Goal: Task Accomplishment & Management: Use online tool/utility

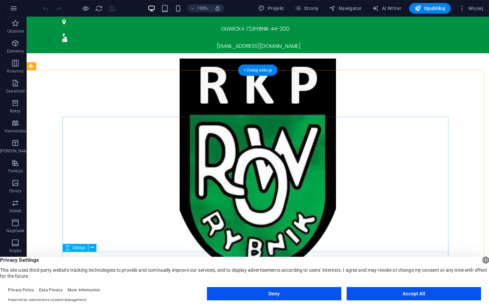
click at [407, 291] on button "Accept All" at bounding box center [414, 293] width 135 height 13
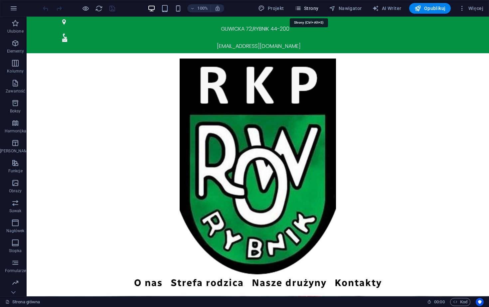
click at [302, 6] on icon "button" at bounding box center [298, 8] width 7 height 7
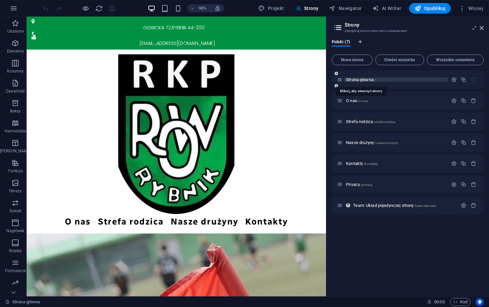
click at [355, 80] on span "Strona główna /" at bounding box center [361, 79] width 30 height 5
click at [354, 99] on span "O nas /o-nas" at bounding box center [357, 100] width 22 height 5
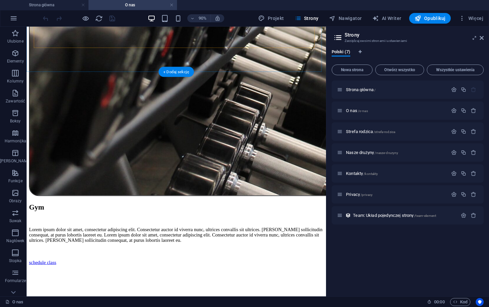
scroll to position [1746, 0]
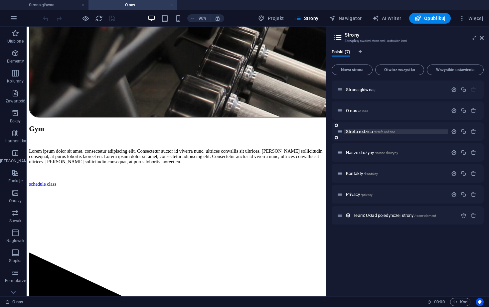
click at [368, 131] on span "Strefa rodzica /strefa-rodzica" at bounding box center [370, 131] width 49 height 5
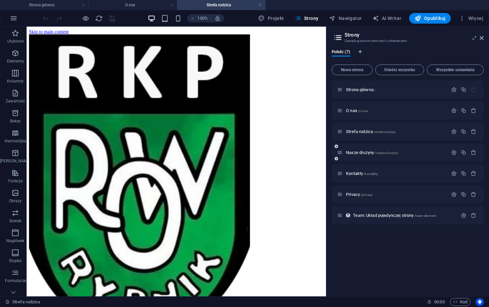
scroll to position [0, 0]
click at [355, 155] on div "Nasze drużyny /nasze-druzyny" at bounding box center [392, 153] width 111 height 8
click at [355, 154] on span "Nasze drużyny /nasze-druzyny" at bounding box center [372, 152] width 52 height 5
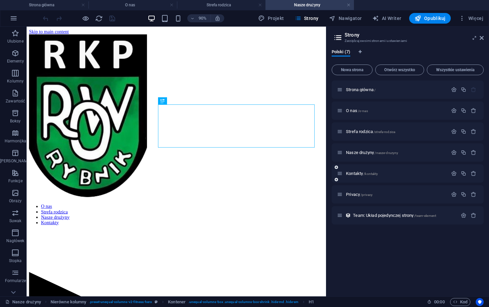
click at [351, 171] on div "Kontakty /kontakty" at bounding box center [392, 174] width 111 height 8
click at [352, 173] on span "Kontakty /kontakty" at bounding box center [362, 173] width 32 height 5
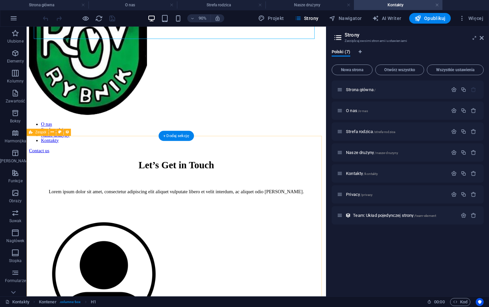
scroll to position [214, 0]
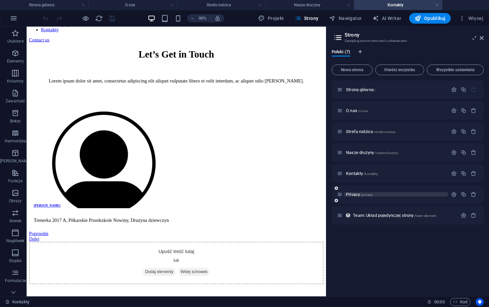
click at [360, 194] on span "Privacy /privacy" at bounding box center [359, 194] width 27 height 5
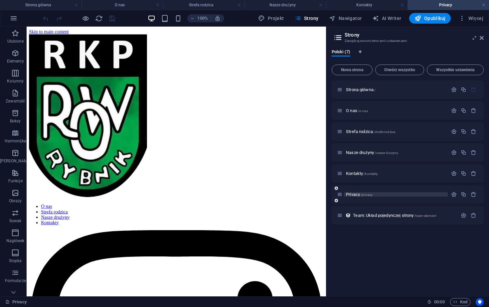
scroll to position [0, 0]
click at [481, 38] on icon at bounding box center [482, 37] width 4 height 5
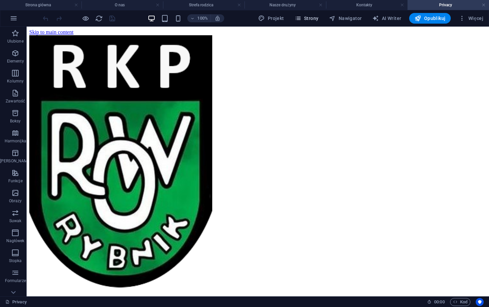
click at [319, 18] on span "Strony" at bounding box center [307, 18] width 24 height 7
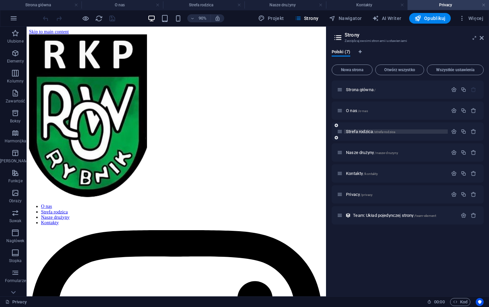
click at [355, 131] on span "Strefa rodzica /strefa-rodzica" at bounding box center [370, 131] width 49 height 5
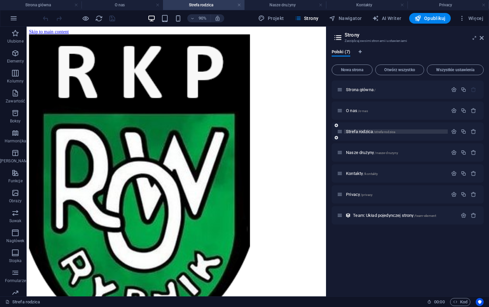
click at [360, 132] on span "Strefa rodzica /strefa-rodzica" at bounding box center [370, 131] width 49 height 5
click at [364, 93] on div "Strona główna /" at bounding box center [392, 90] width 111 height 8
click at [365, 90] on span "Strona główna /" at bounding box center [361, 89] width 30 height 5
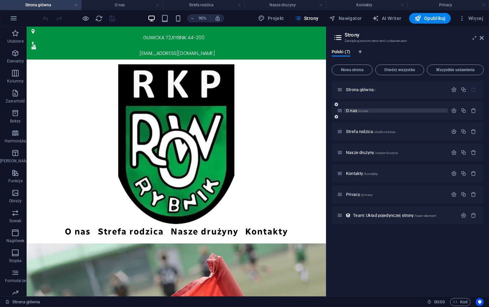
click at [354, 111] on span "O nas /o-nas" at bounding box center [357, 110] width 22 height 5
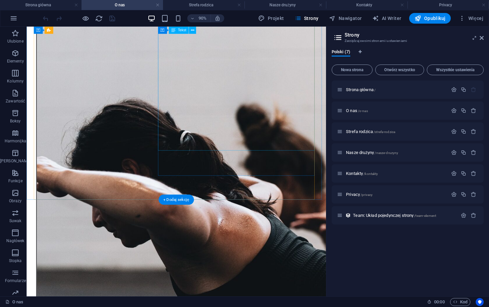
scroll to position [81, 0]
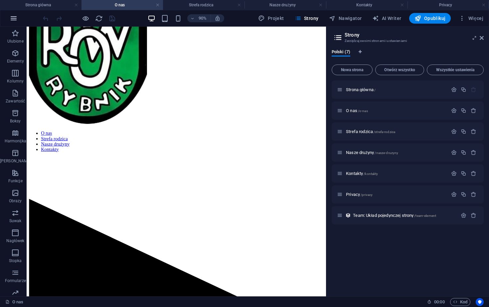
click at [18, 16] on button "button" at bounding box center [14, 18] width 16 height 16
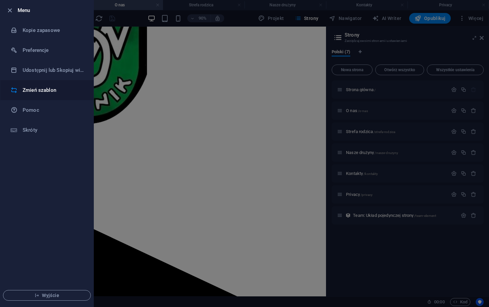
click at [53, 96] on li "Zmień szablon" at bounding box center [46, 90] width 93 height 20
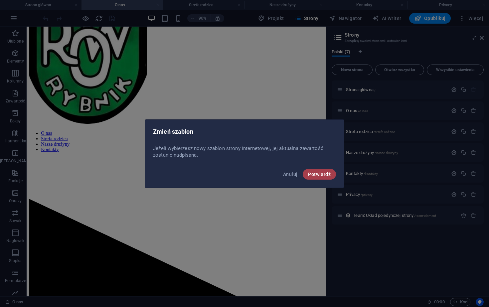
click at [319, 173] on span "Potwierdź" at bounding box center [319, 174] width 23 height 5
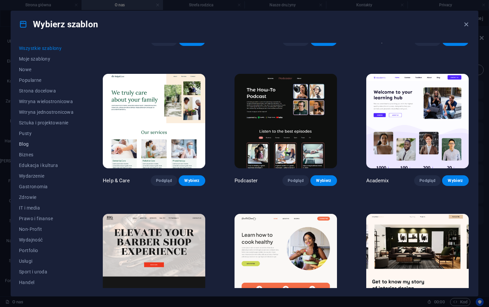
scroll to position [21, 0]
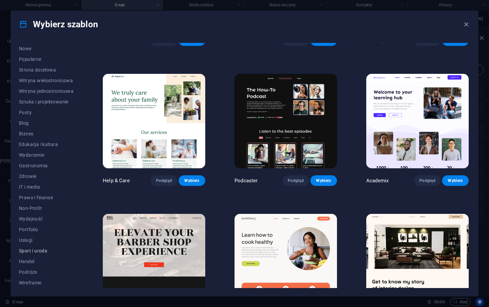
click at [38, 251] on span "Sport i uroda" at bounding box center [46, 250] width 55 height 5
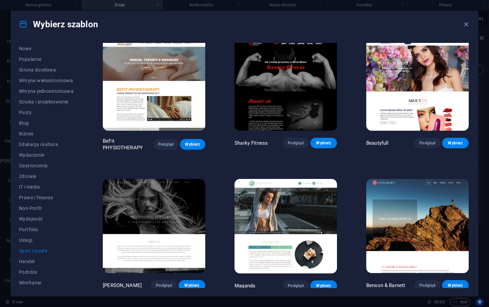
scroll to position [0, 0]
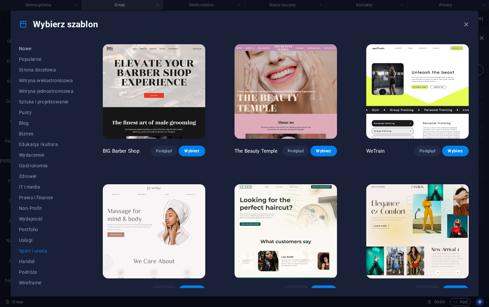
click at [24, 46] on button "Nowe" at bounding box center [46, 48] width 55 height 11
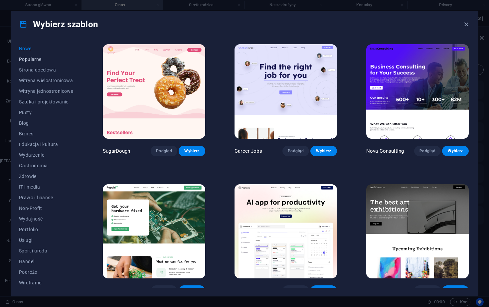
click at [31, 58] on span "Popularne" at bounding box center [46, 59] width 55 height 5
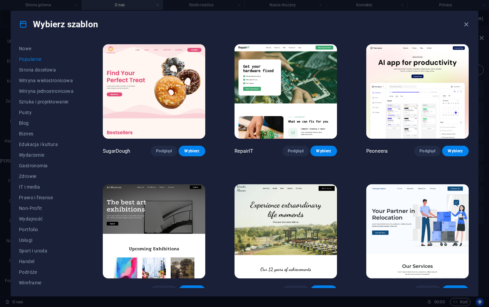
click at [167, 117] on img at bounding box center [154, 91] width 103 height 95
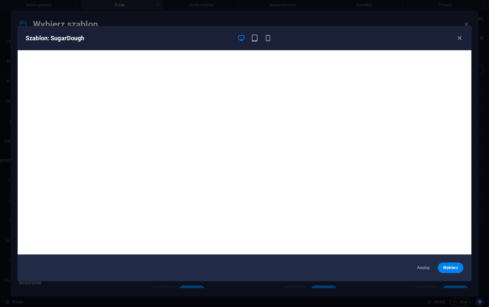
click at [217, 1] on div "Szablon: SugarDough Anuluj Wybierz" at bounding box center [244, 153] width 489 height 307
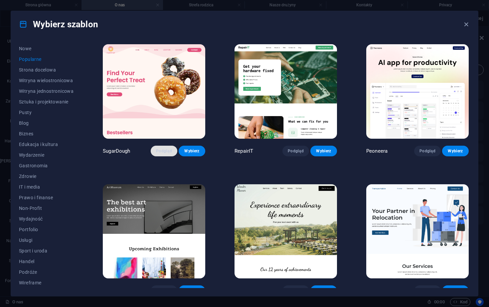
click at [166, 154] on button "Podgląd" at bounding box center [164, 151] width 27 height 11
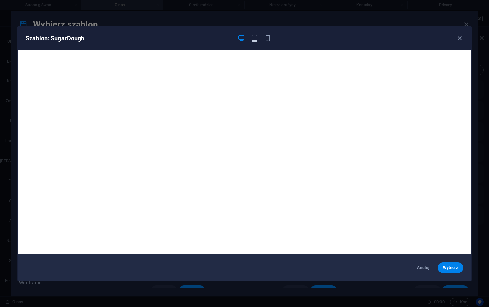
click at [254, 38] on icon "button" at bounding box center [255, 38] width 8 height 8
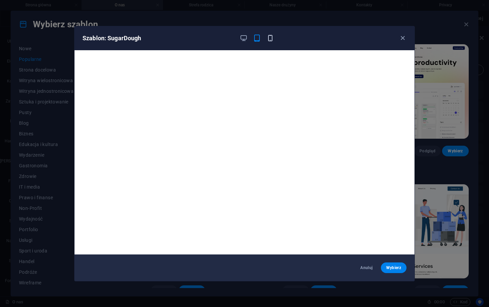
click at [270, 38] on icon "button" at bounding box center [271, 38] width 8 height 8
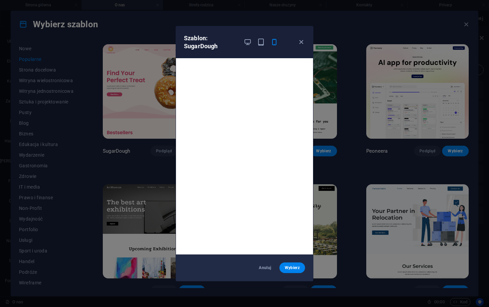
scroll to position [2, 0]
click at [294, 268] on span "Wybierz" at bounding box center [292, 267] width 15 height 5
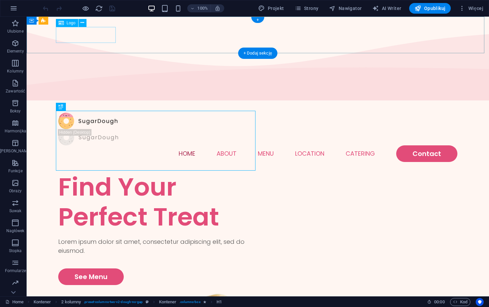
click at [69, 113] on div at bounding box center [258, 121] width 400 height 16
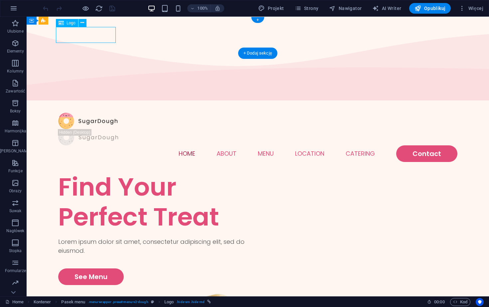
click at [69, 113] on div at bounding box center [258, 121] width 400 height 16
select select "px"
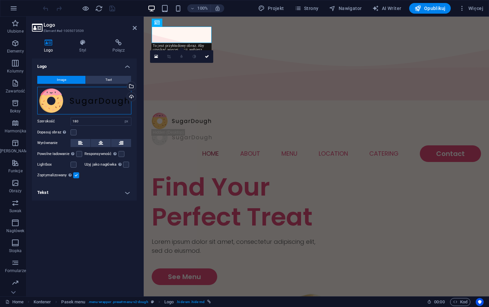
click at [51, 105] on div "Przeciągnij pliki tutaj, kliknij, aby wybrać pliki lub wybierz pliki z Plików l…" at bounding box center [84, 101] width 94 height 28
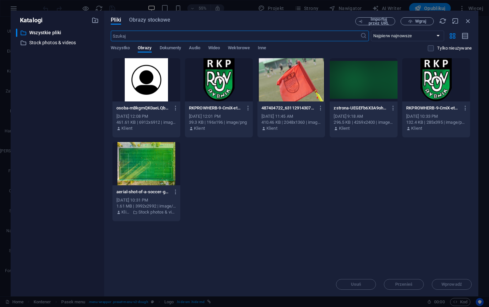
click at [219, 85] on div at bounding box center [219, 79] width 68 height 43
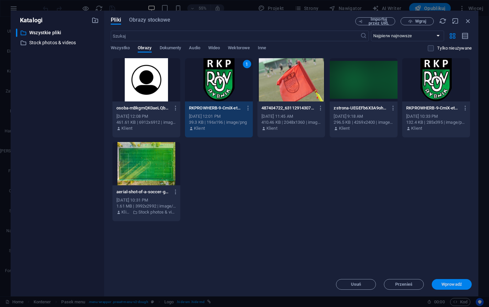
click at [455, 283] on span "Wprowadź" at bounding box center [452, 285] width 21 height 4
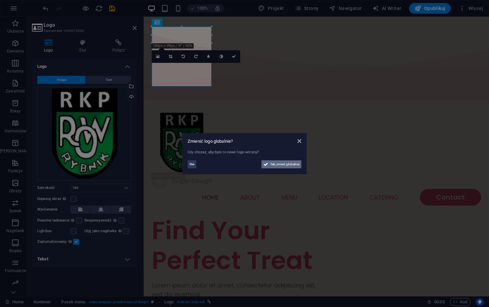
click at [289, 163] on span "Tak, zmień globalnie" at bounding box center [284, 164] width 29 height 8
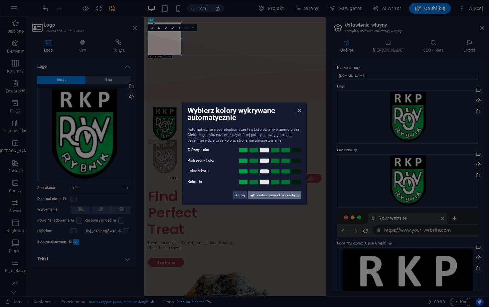
drag, startPoint x: 265, startPoint y: 195, endPoint x: 220, endPoint y: 325, distance: 137.0
click at [265, 195] on span "Zastosuj nowe kolory witryny" at bounding box center [278, 195] width 43 height 8
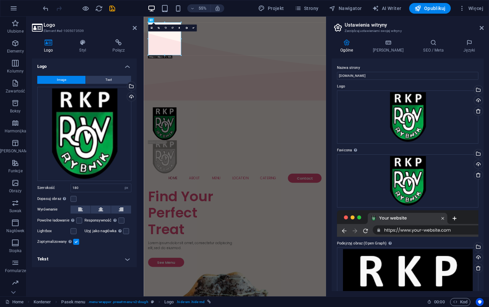
scroll to position [145, 0]
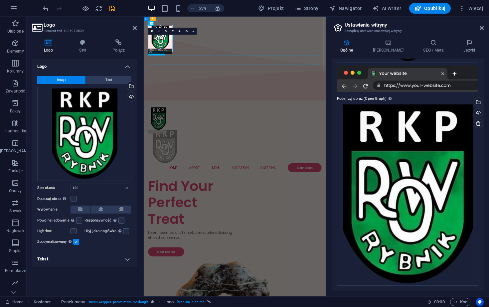
drag, startPoint x: 181, startPoint y: 56, endPoint x: 158, endPoint y: 29, distance: 35.4
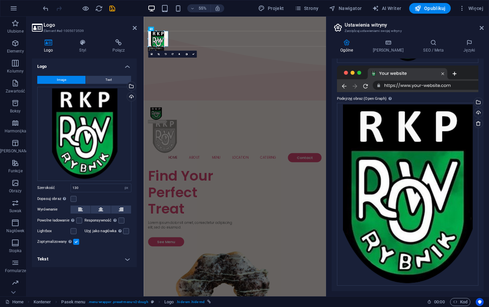
drag, startPoint x: 171, startPoint y: 50, endPoint x: 143, endPoint y: 30, distance: 35.3
type input "87"
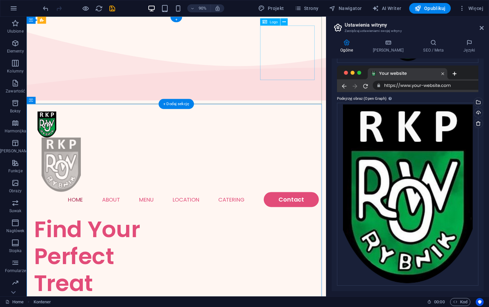
click at [303, 151] on div at bounding box center [193, 181] width 317 height 61
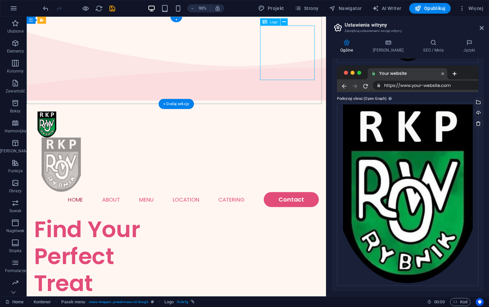
click at [344, 151] on div at bounding box center [193, 181] width 317 height 61
click at [283, 24] on icon at bounding box center [284, 22] width 3 height 6
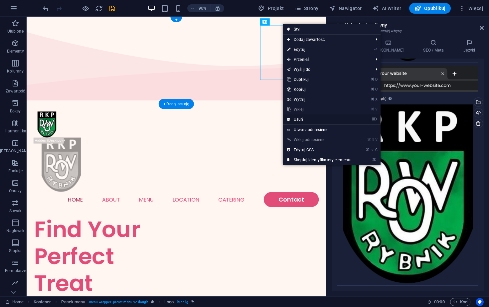
click at [307, 121] on link "⌦ Usuń" at bounding box center [319, 120] width 73 height 10
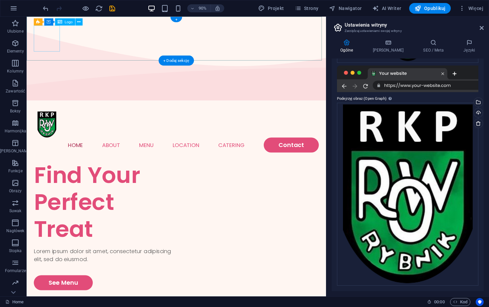
click at [53, 122] on div at bounding box center [193, 136] width 317 height 29
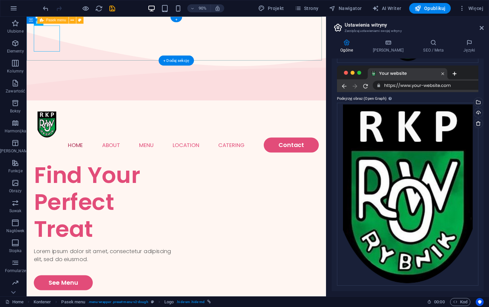
click at [132, 112] on div "Menu Home About Menu Location Catering Contact" at bounding box center [193, 145] width 333 height 66
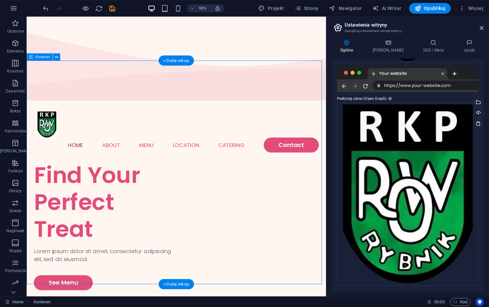
click at [56, 58] on icon at bounding box center [56, 57] width 3 height 6
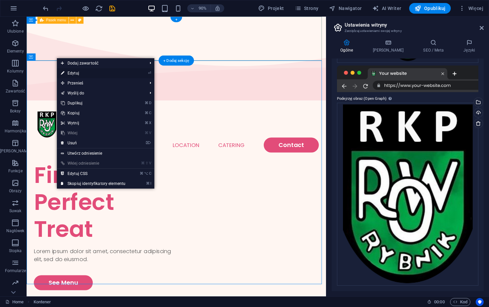
click at [67, 71] on link "⏎ Edytuj" at bounding box center [93, 73] width 73 height 10
select select "vh"
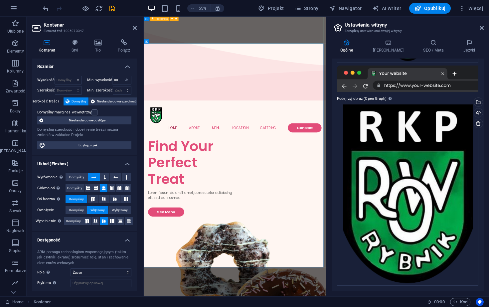
click at [209, 172] on div "Menu Home About Menu Location Catering Contact" at bounding box center [310, 205] width 332 height 66
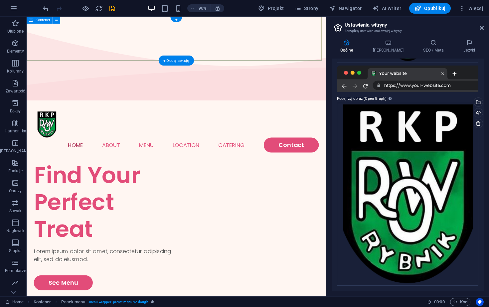
click at [32, 21] on icon at bounding box center [31, 20] width 4 height 7
click at [58, 21] on icon at bounding box center [56, 20] width 3 height 6
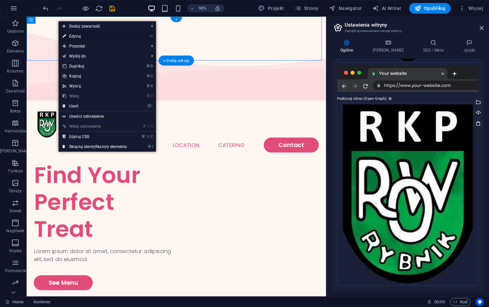
click at [67, 36] on link "⏎ Edytuj" at bounding box center [95, 36] width 73 height 10
select select "multiple-waves"
select select "vh"
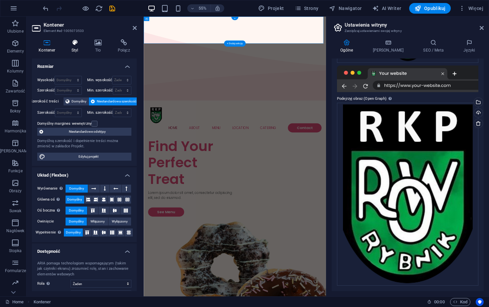
click at [71, 43] on icon at bounding box center [75, 42] width 20 height 7
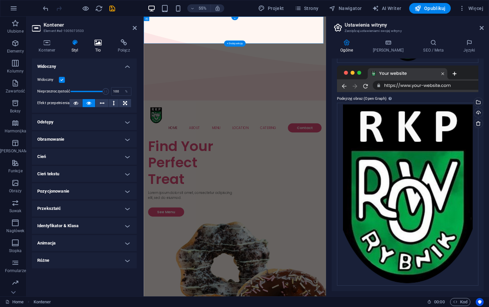
click at [95, 43] on icon at bounding box center [98, 42] width 21 height 7
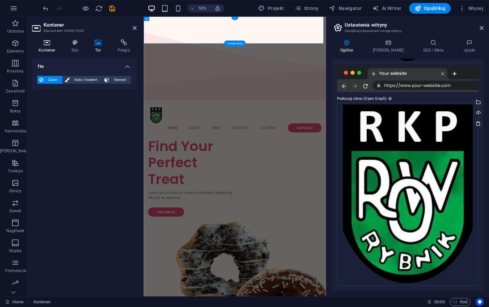
click at [52, 45] on icon at bounding box center [47, 42] width 30 height 7
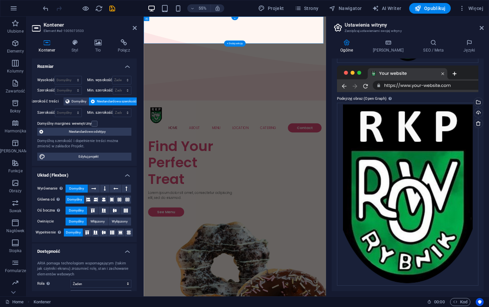
scroll to position [145, 0]
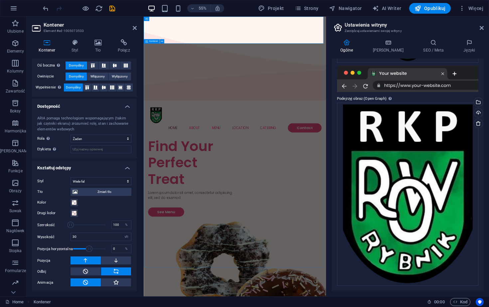
drag, startPoint x: 210, startPoint y: 118, endPoint x: 315, endPoint y: 79, distance: 112.0
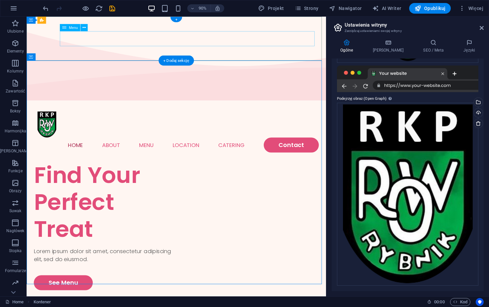
click at [233, 151] on nav "Home About Menu Location Catering Contact" at bounding box center [193, 159] width 317 height 17
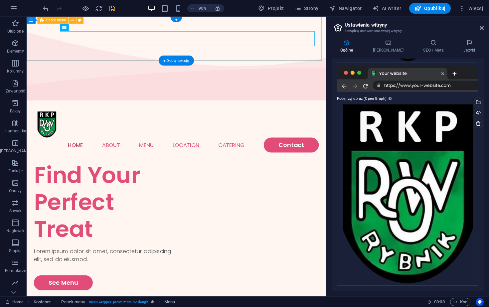
click at [244, 112] on div "Menu Home About Menu Location Catering Contact" at bounding box center [193, 145] width 333 height 66
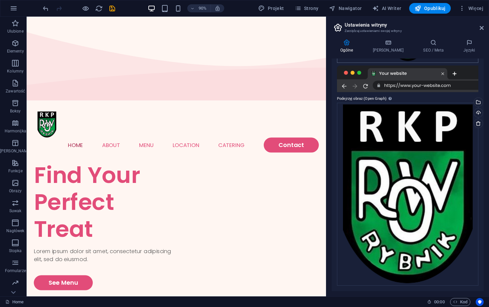
scroll to position [0, 0]
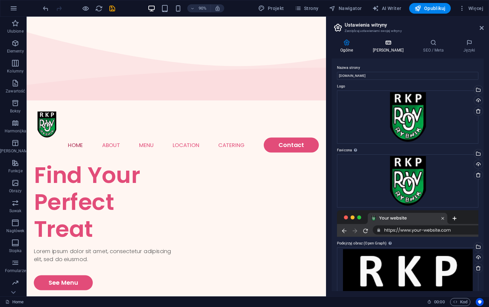
click at [384, 45] on icon at bounding box center [389, 42] width 48 height 7
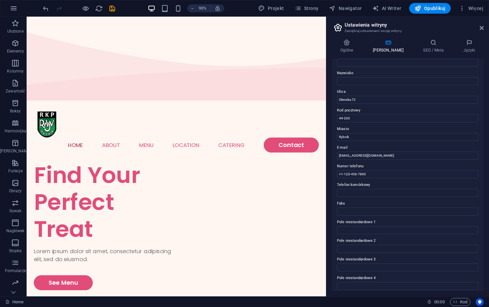
scroll to position [87, 0]
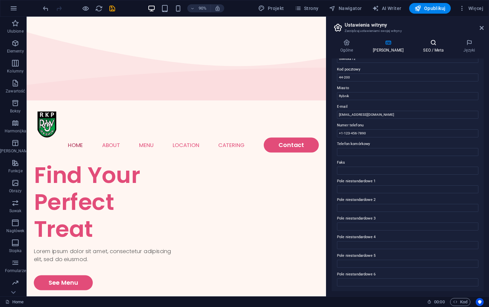
click at [417, 49] on h4 "SEO / Meta" at bounding box center [435, 46] width 40 height 14
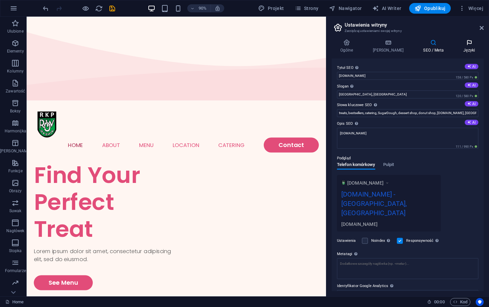
click at [466, 48] on h4 "Języki" at bounding box center [469, 46] width 29 height 14
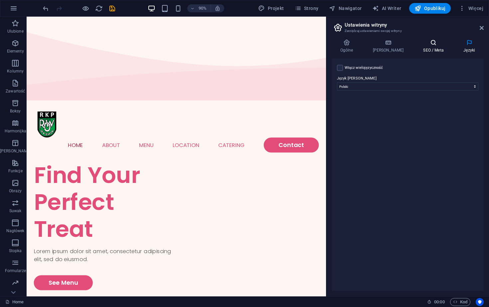
click at [435, 43] on icon at bounding box center [434, 42] width 38 height 7
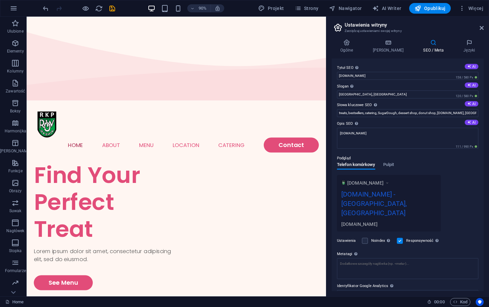
click at [404, 194] on div "[DOMAIN_NAME] - [GEOGRAPHIC_DATA], [GEOGRAPHIC_DATA]" at bounding box center [389, 205] width 95 height 32
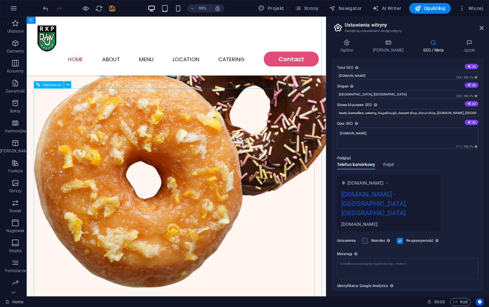
scroll to position [331, 0]
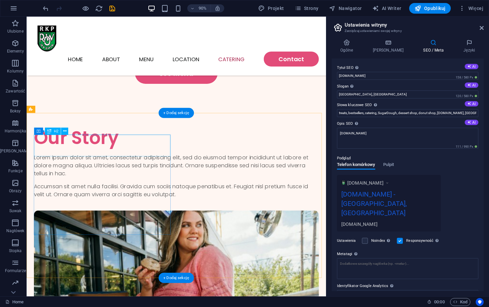
scroll to position [1655, 0]
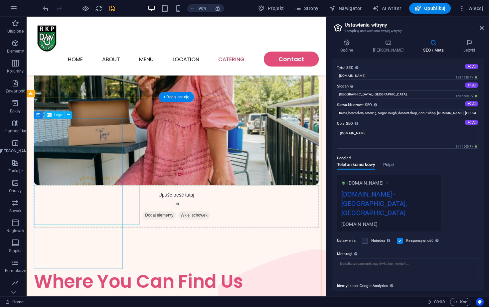
click at [67, 115] on icon at bounding box center [68, 115] width 3 height 6
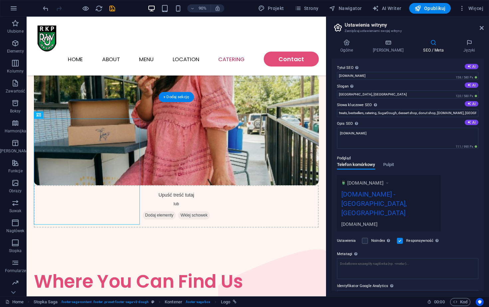
select select "px"
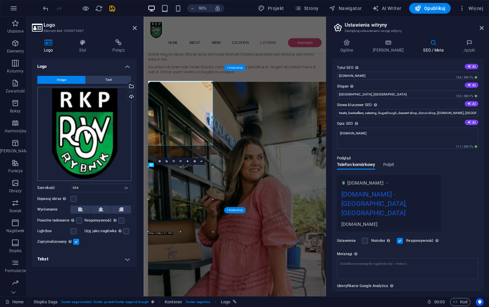
scroll to position [1652, 0]
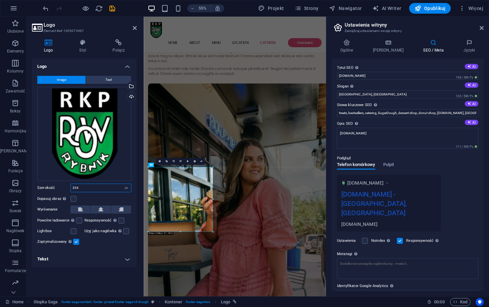
drag, startPoint x: 106, startPoint y: 189, endPoint x: 66, endPoint y: 186, distance: 40.7
click at [66, 186] on div "Szerokość 354 Domyślny automatycznie px rem % em vh vw" at bounding box center [84, 188] width 94 height 9
type input "200"
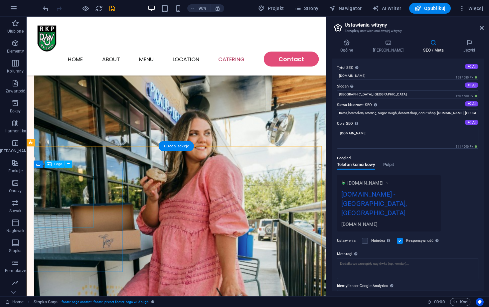
click at [70, 143] on icon at bounding box center [69, 143] width 3 height 6
select select "rem"
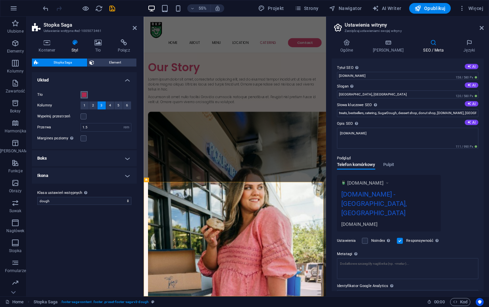
click at [81, 94] on div "Tło" at bounding box center [84, 95] width 94 height 8
click at [85, 93] on span at bounding box center [84, 94] width 5 height 5
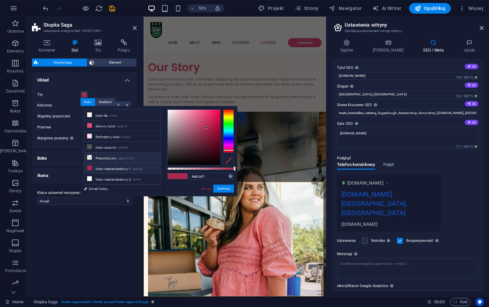
click at [131, 158] on small "rgba(0,0,0,.0)" at bounding box center [126, 159] width 16 height 5
type input "rgba(0, 0, 0, 0)"
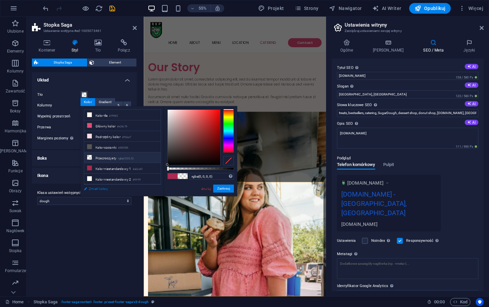
click at [105, 189] on link "Zmień kolory" at bounding box center [119, 189] width 77 height 8
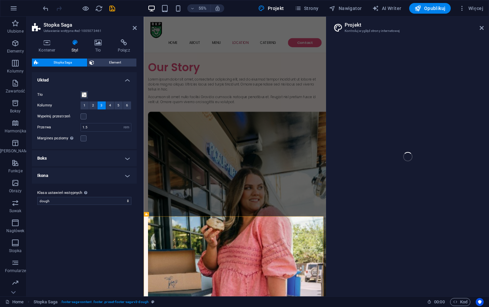
select select "px"
select select "300"
select select "px"
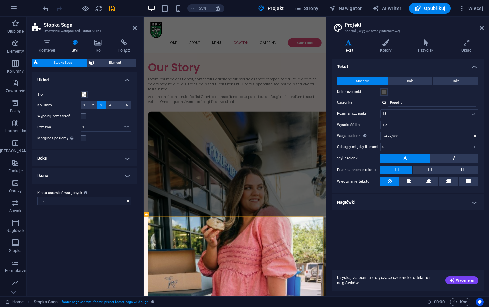
scroll to position [1538, 0]
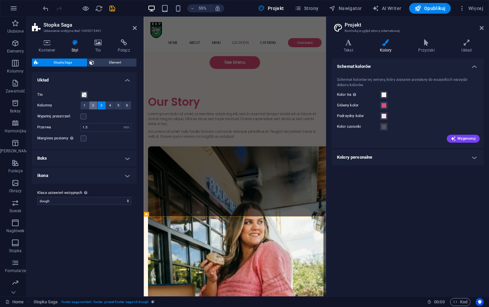
click at [93, 108] on span "2" at bounding box center [93, 106] width 2 height 8
click at [83, 106] on button "1" at bounding box center [85, 106] width 8 height 8
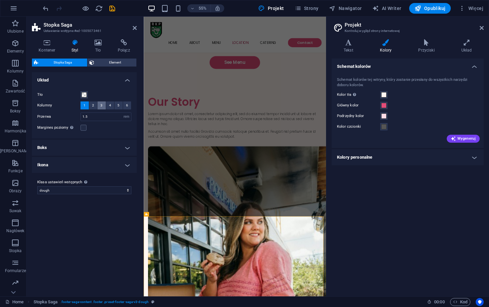
click at [101, 106] on span "3" at bounding box center [102, 106] width 2 height 8
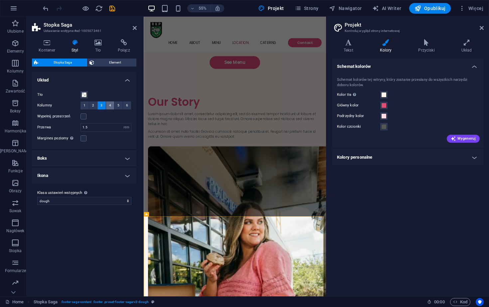
click at [108, 105] on button "4" at bounding box center [110, 106] width 8 height 8
click at [120, 105] on span "5" at bounding box center [119, 106] width 2 height 8
click at [125, 105] on button "6" at bounding box center [127, 106] width 8 height 8
click at [119, 105] on span "5" at bounding box center [119, 106] width 2 height 8
click at [99, 106] on button "3" at bounding box center [102, 106] width 8 height 8
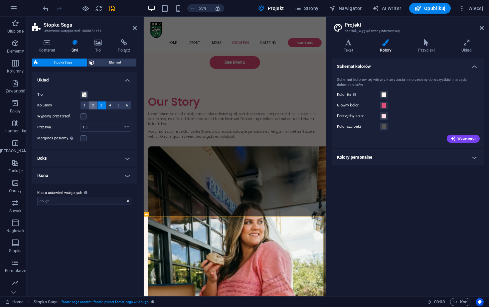
click at [95, 105] on button "2" at bounding box center [93, 106] width 8 height 8
click at [103, 106] on span "3" at bounding box center [102, 106] width 2 height 8
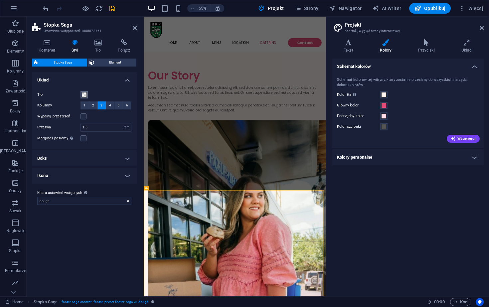
click at [82, 96] on span at bounding box center [84, 94] width 5 height 5
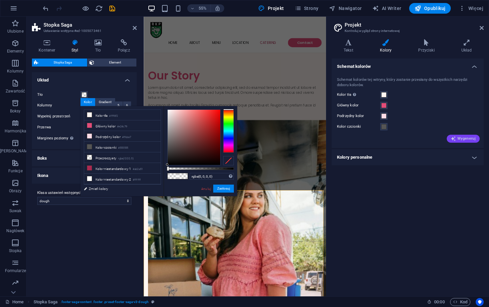
click at [459, 140] on span "Wygeneruj" at bounding box center [463, 138] width 25 height 5
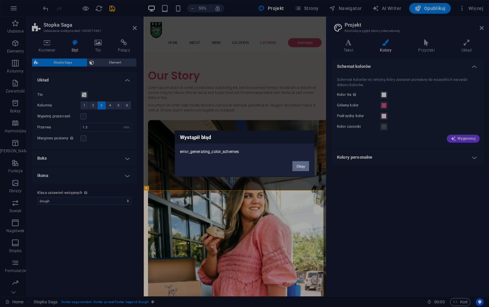
click at [297, 164] on button "Okay" at bounding box center [301, 166] width 17 height 10
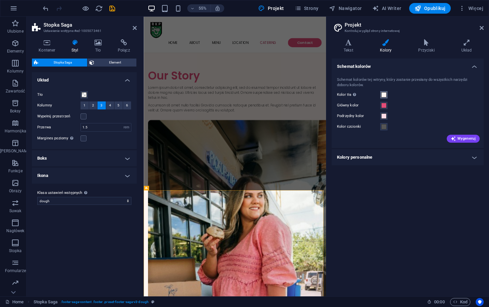
click at [381, 95] on button "Kolor tła Widoczny tylko wtedy, gdy nie jest zasłonięty przez inne tła." at bounding box center [384, 94] width 7 height 7
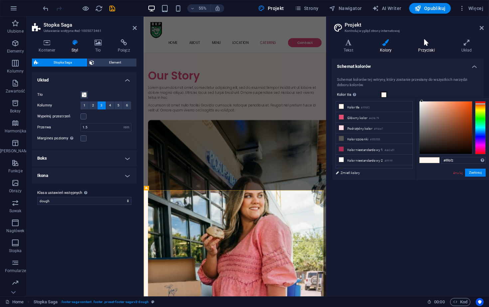
click at [421, 47] on h4 "Przyciski" at bounding box center [428, 46] width 43 height 14
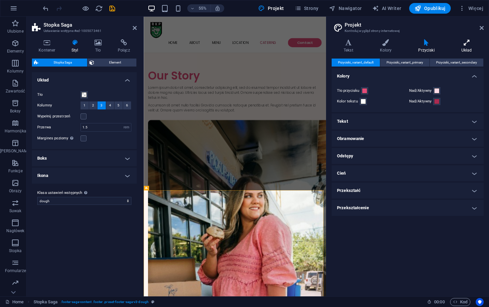
click at [459, 44] on icon at bounding box center [467, 42] width 34 height 7
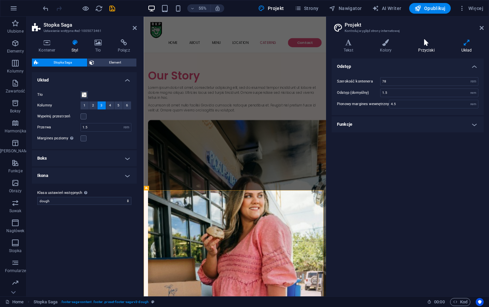
click at [423, 42] on icon at bounding box center [427, 42] width 40 height 7
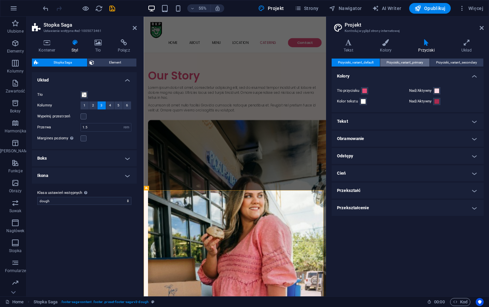
click at [399, 62] on span "Przyciski_variant_primary" at bounding box center [405, 63] width 37 height 8
click at [450, 63] on span "Przyciski_variant_secondary" at bounding box center [457, 63] width 41 height 8
drag, startPoint x: 364, startPoint y: 63, endPoint x: 364, endPoint y: 59, distance: 4.0
click at [364, 63] on span "Przyciski_variant_default" at bounding box center [356, 63] width 36 height 8
click at [355, 49] on h4 "Tekst" at bounding box center [350, 46] width 36 height 14
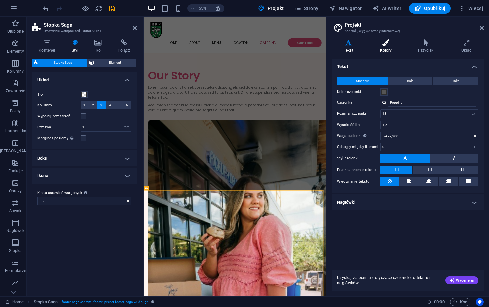
click at [394, 46] on icon at bounding box center [386, 42] width 36 height 7
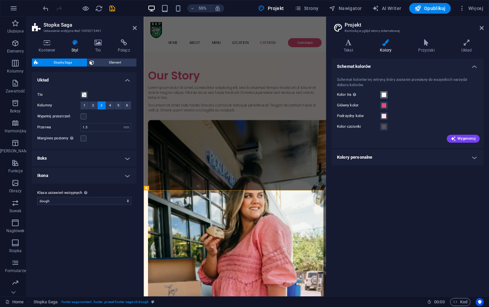
click at [383, 94] on span at bounding box center [384, 94] width 5 height 5
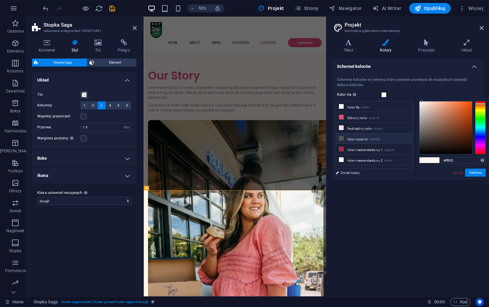
scroll to position [18, 0]
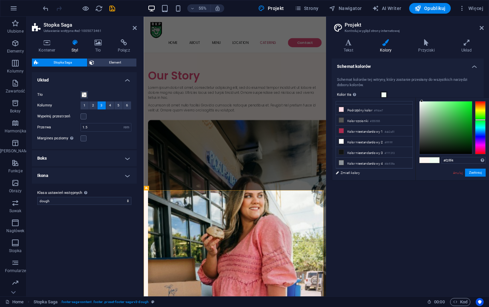
drag, startPoint x: 480, startPoint y: 116, endPoint x: 479, endPoint y: 120, distance: 3.7
click at [479, 120] on div at bounding box center [480, 127] width 11 height 53
type input "#b3d5b8"
drag, startPoint x: 472, startPoint y: 123, endPoint x: 428, endPoint y: 110, distance: 45.9
click at [428, 110] on div at bounding box center [446, 128] width 53 height 53
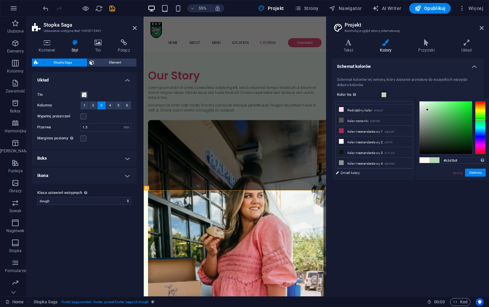
click at [471, 172] on button "Zastosuj" at bounding box center [476, 173] width 21 height 8
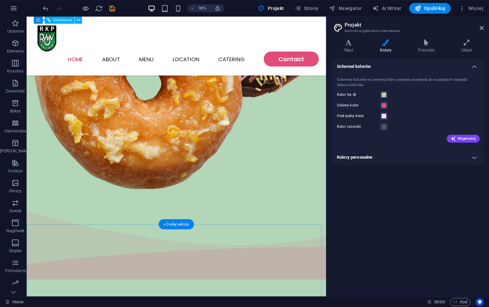
scroll to position [0, 0]
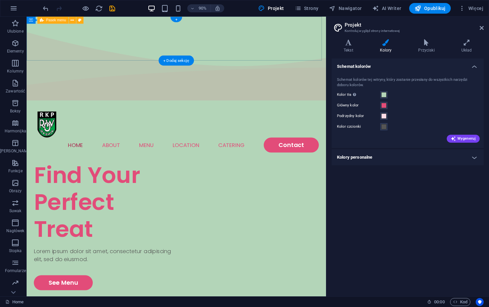
click at [280, 112] on div "Menu Home About Menu Location Catering Contact" at bounding box center [193, 145] width 333 height 66
click at [79, 20] on icon at bounding box center [79, 20] width 3 height 6
select select "rem"
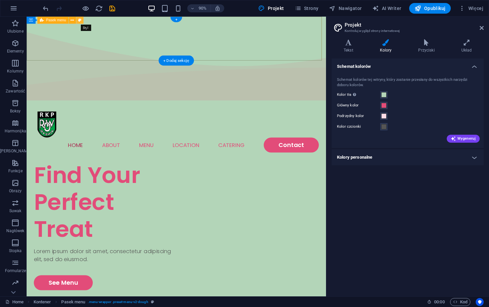
select select "rem"
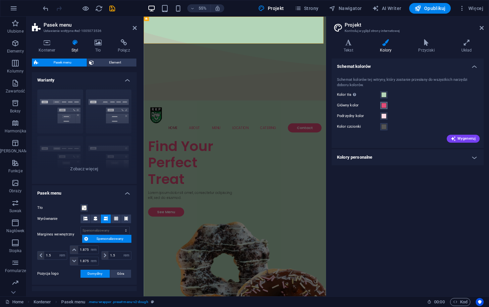
click at [386, 105] on span at bounding box center [384, 105] width 5 height 5
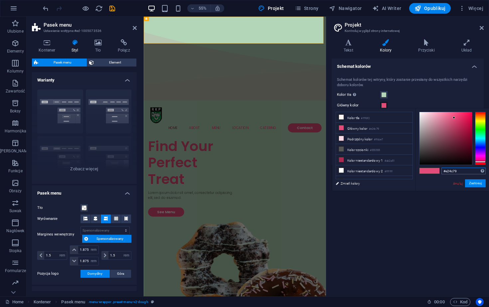
click at [463, 170] on input "#e24c79" at bounding box center [464, 171] width 44 height 7
paste input "044722"
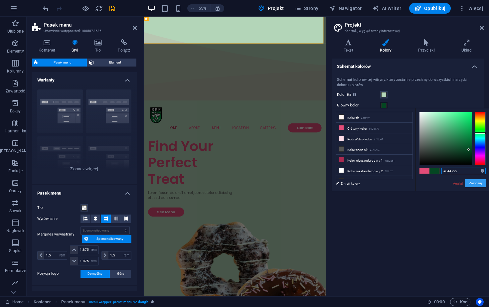
type input "#044722"
click at [478, 182] on button "Zastosuj" at bounding box center [476, 183] width 21 height 8
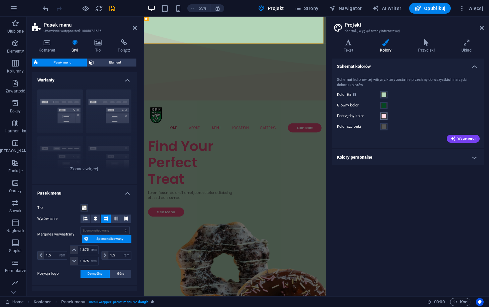
click at [388, 117] on button "Podrzędny kolor" at bounding box center [384, 116] width 7 height 7
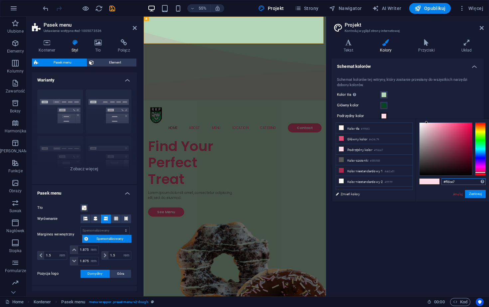
drag, startPoint x: 461, startPoint y: 179, endPoint x: 457, endPoint y: 181, distance: 4.5
click at [457, 181] on input "#ffdce7" at bounding box center [464, 181] width 44 height 7
type input "#03301c"
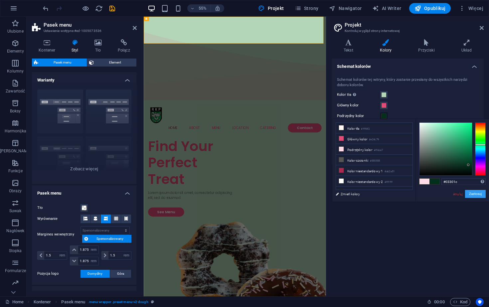
click at [474, 195] on button "Zastosuj" at bounding box center [476, 194] width 21 height 8
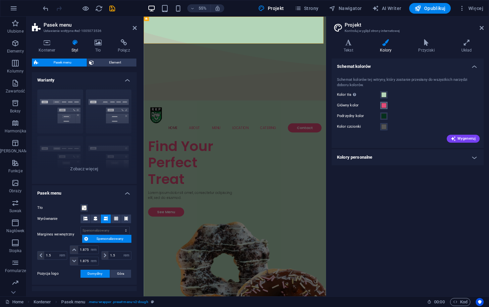
click at [386, 103] on span at bounding box center [384, 105] width 5 height 5
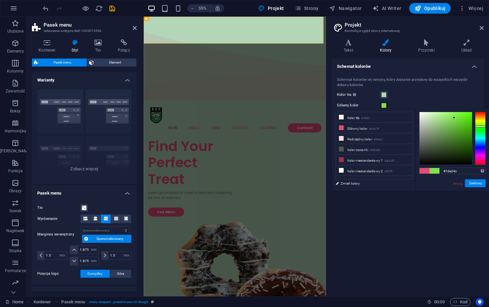
drag, startPoint x: 483, startPoint y: 133, endPoint x: 481, endPoint y: 127, distance: 7.0
click at [481, 127] on div at bounding box center [480, 138] width 11 height 53
drag, startPoint x: 464, startPoint y: 171, endPoint x: 423, endPoint y: 167, distance: 40.9
click at [423, 167] on div "#7de24c Obsługiwane formaty #0852ed rgb(8, 82, 237) rgba(8, 82, 237, 90%) hsv(2…" at bounding box center [453, 198] width 74 height 179
paste input "044722"
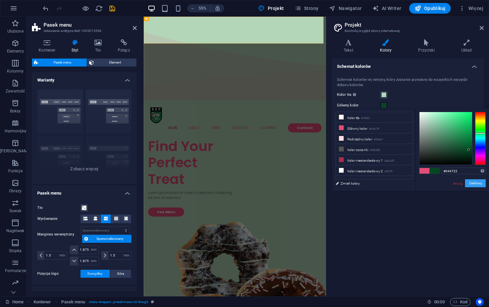
click at [479, 182] on button "Zastosuj" at bounding box center [476, 183] width 21 height 8
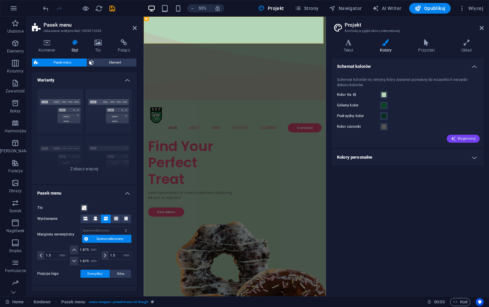
click at [466, 138] on span "Wygeneruj" at bounding box center [463, 138] width 25 height 5
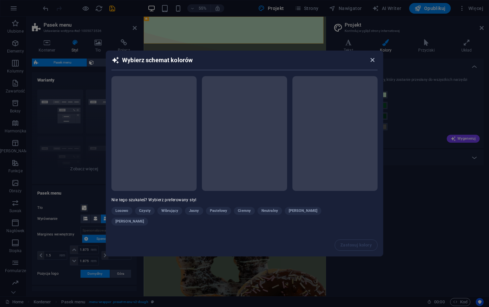
click at [372, 64] on icon "button" at bounding box center [373, 60] width 8 height 8
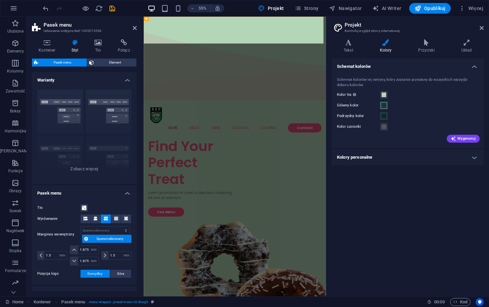
click at [385, 106] on span at bounding box center [384, 105] width 5 height 5
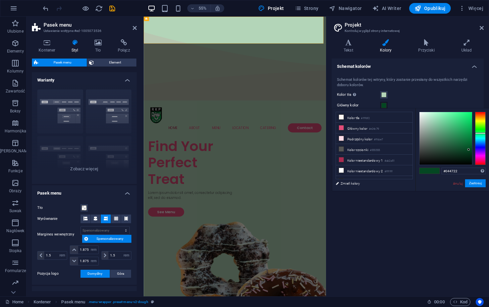
click at [473, 184] on button "Zastosuj" at bounding box center [476, 183] width 21 height 8
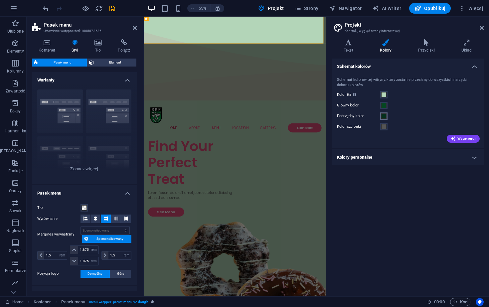
click at [387, 115] on button "Podrzędny kolor" at bounding box center [384, 116] width 7 height 7
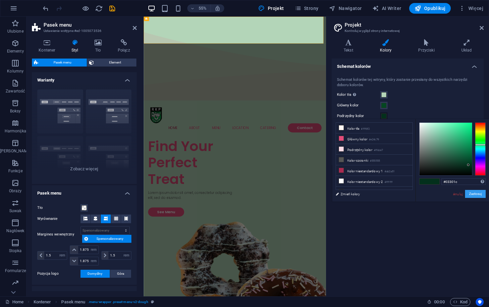
click at [474, 195] on button "Zastosuj" at bounding box center [476, 194] width 21 height 8
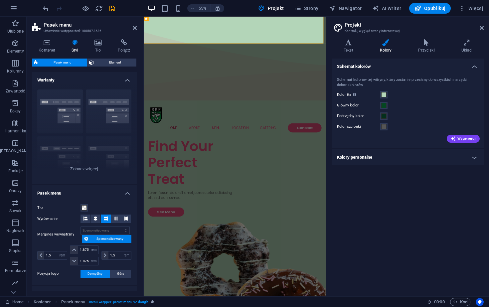
type input "#e24c79"
click at [386, 109] on div "Główny kolor" at bounding box center [408, 106] width 142 height 8
click at [385, 108] on button "Główny kolor" at bounding box center [384, 105] width 7 height 7
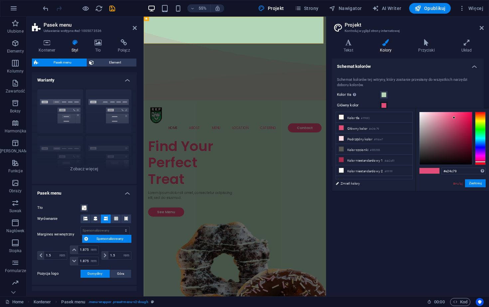
scroll to position [107, 0]
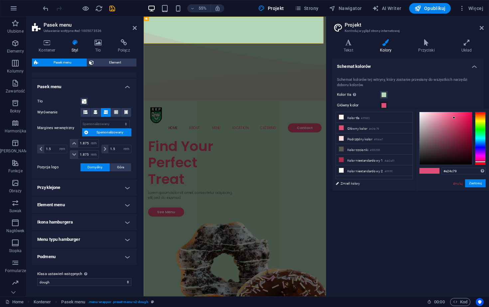
click at [91, 188] on h4 "Przyklejone" at bounding box center [84, 188] width 105 height 16
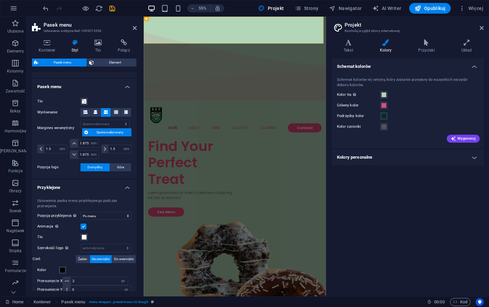
click at [90, 188] on h4 "Przyklejone" at bounding box center [84, 186] width 105 height 12
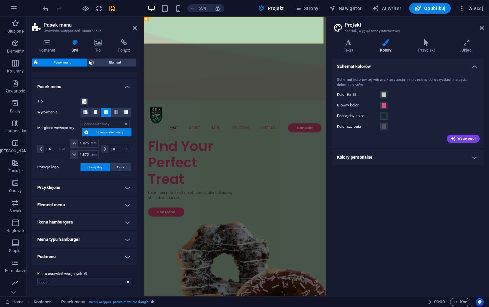
click at [82, 206] on h4 "Element menu" at bounding box center [84, 205] width 105 height 16
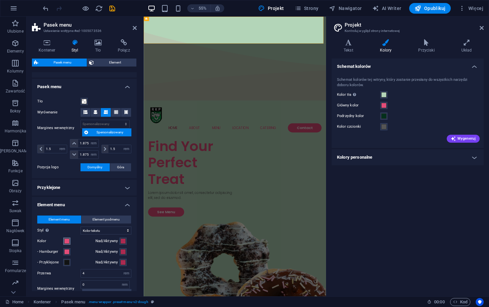
drag, startPoint x: 68, startPoint y: 239, endPoint x: 63, endPoint y: 239, distance: 5.0
click at [68, 239] on span at bounding box center [66, 241] width 5 height 5
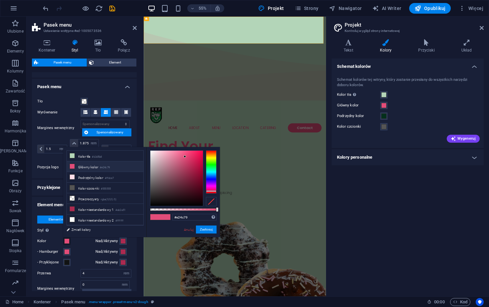
click at [185, 221] on div "#e24c79 Obsługiwane formaty #0852ed rgb(8, 82, 237) rgba(8, 82, 237, 90%) hsv(2…" at bounding box center [194, 217] width 44 height 7
click at [186, 218] on input "#e24c79" at bounding box center [194, 217] width 44 height 7
paste input "044722"
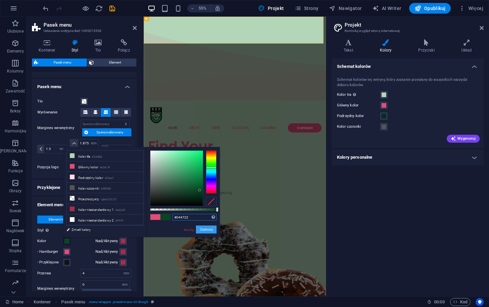
type input "#044722"
click at [209, 229] on button "Zastosuj" at bounding box center [206, 230] width 21 height 8
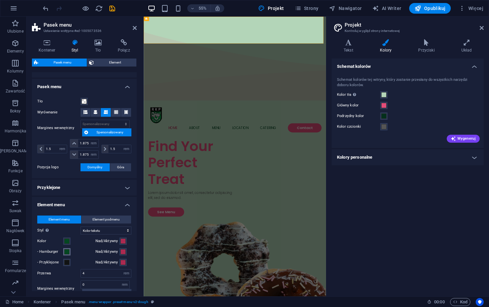
click at [68, 253] on span at bounding box center [66, 251] width 5 height 5
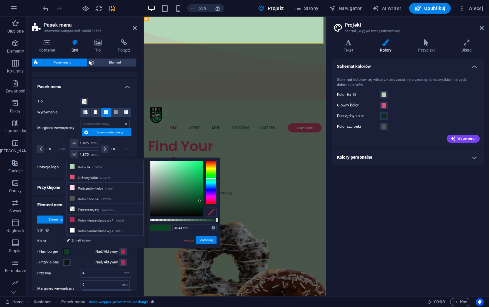
click at [92, 254] on div "Element menu Element podmenu Styl Przejdź do trybu podglądu i najedź myszką na …" at bounding box center [85, 290] width 108 height 162
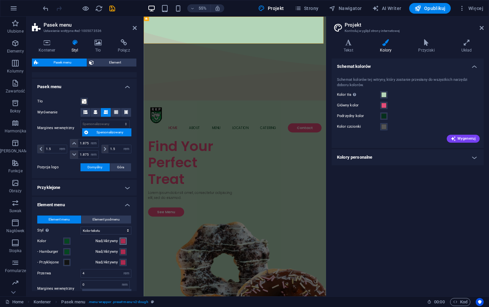
click at [121, 243] on span at bounding box center [123, 241] width 5 height 5
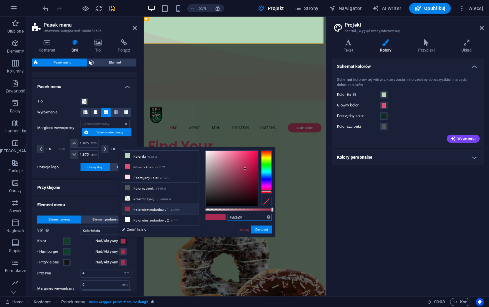
click at [255, 216] on input "#ab2a51" at bounding box center [250, 217] width 44 height 7
paste input "044722"
type input "#044722"
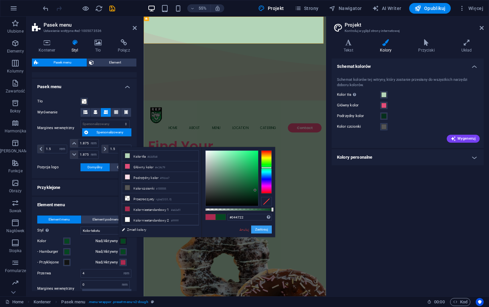
drag, startPoint x: 265, startPoint y: 231, endPoint x: 195, endPoint y: 388, distance: 171.4
click at [265, 231] on button "Zastosuj" at bounding box center [261, 230] width 21 height 8
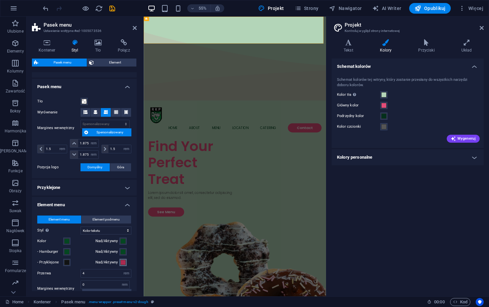
click at [121, 263] on span at bounding box center [123, 262] width 5 height 5
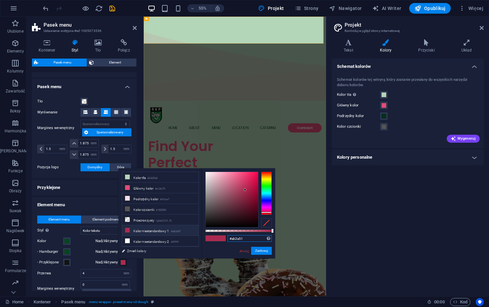
click at [242, 240] on input "#ab2a51" at bounding box center [250, 238] width 44 height 7
paste input "044722"
type input "#044722"
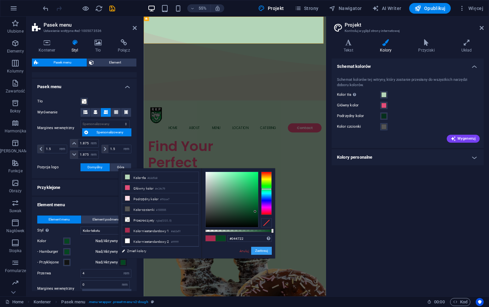
click at [263, 252] on button "Zastosuj" at bounding box center [261, 251] width 21 height 8
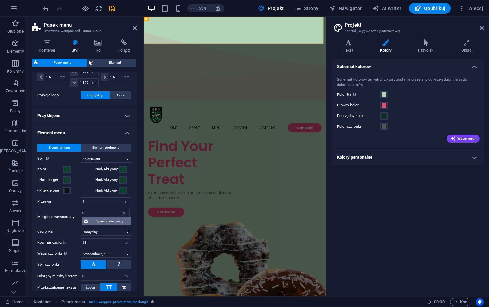
scroll to position [209, 0]
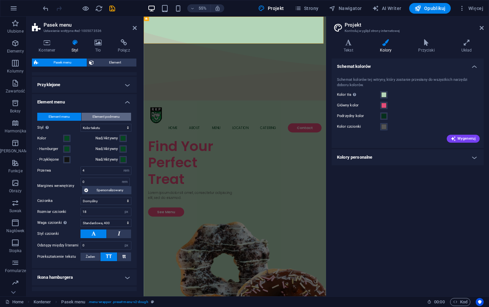
click at [105, 116] on span "Element podmenu" at bounding box center [106, 117] width 27 height 8
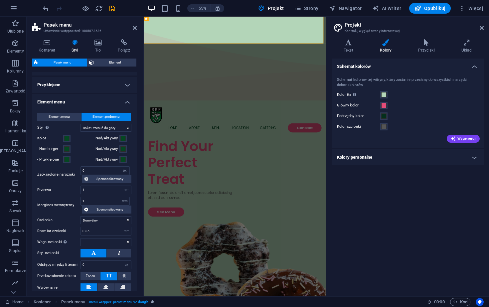
select select
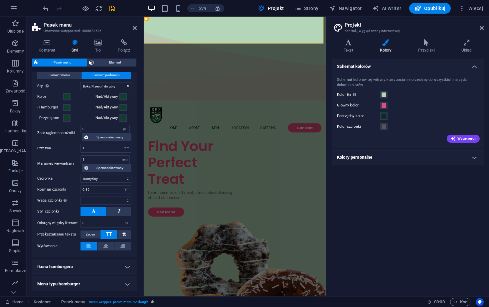
scroll to position [279, 0]
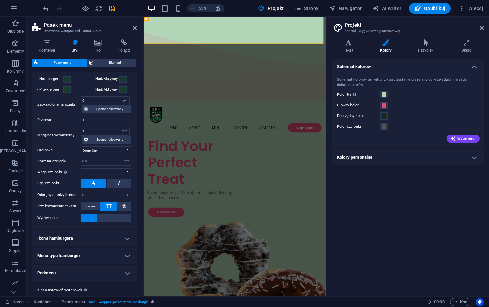
click at [66, 240] on h4 "Ikona hamburgera" at bounding box center [84, 239] width 105 height 16
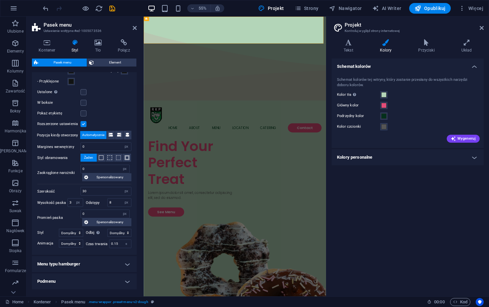
scroll to position [527, 0]
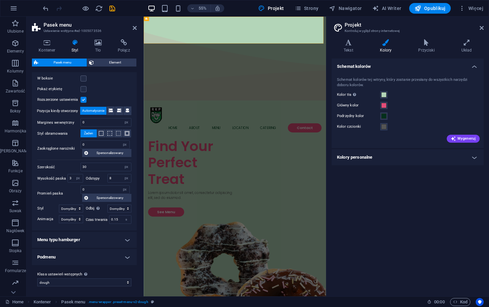
click at [86, 236] on h4 "Menu typu hamburger" at bounding box center [84, 240] width 105 height 16
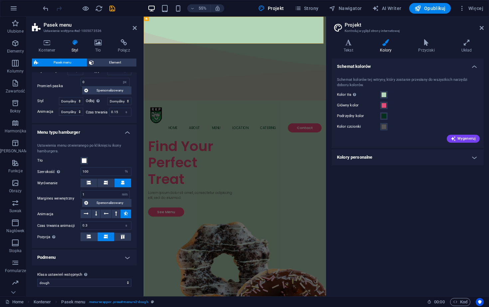
drag, startPoint x: 79, startPoint y: 258, endPoint x: 79, endPoint y: 251, distance: 6.4
click at [79, 258] on h4 "Podmenu" at bounding box center [84, 258] width 105 height 16
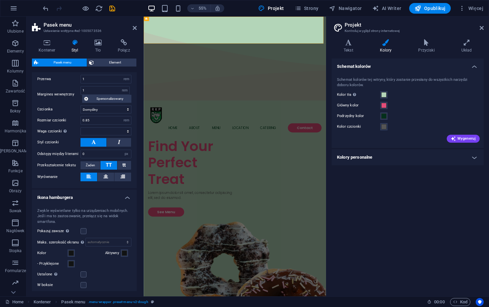
scroll to position [0, 0]
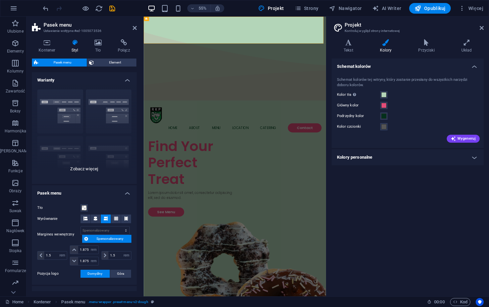
click at [86, 172] on div "Obramowanie Wyśrodkowany Domyślny Ustalone Loki Wyzwalacz akcji Szeroki XXL" at bounding box center [84, 134] width 105 height 100
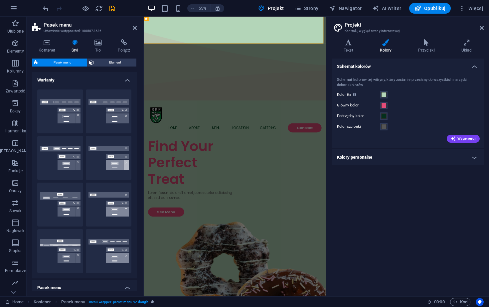
click at [99, 67] on div "Pasek menu Element Układ Jak ten element rozwija się w obrębie układu (Flexbox)…" at bounding box center [84, 175] width 105 height 233
click at [99, 64] on span "Element" at bounding box center [115, 63] width 39 height 8
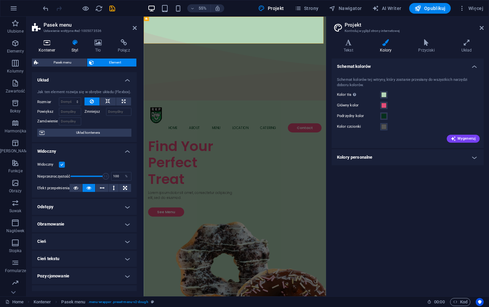
click at [43, 45] on icon at bounding box center [47, 42] width 30 height 7
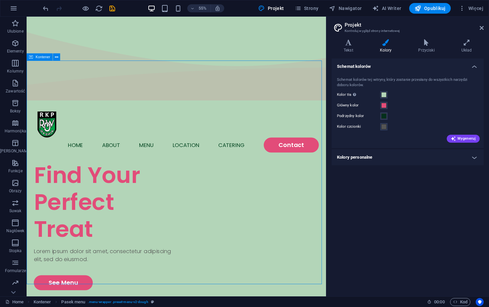
drag, startPoint x: 60, startPoint y: 106, endPoint x: 177, endPoint y: 71, distance: 122.3
click at [383, 107] on span at bounding box center [384, 105] width 5 height 5
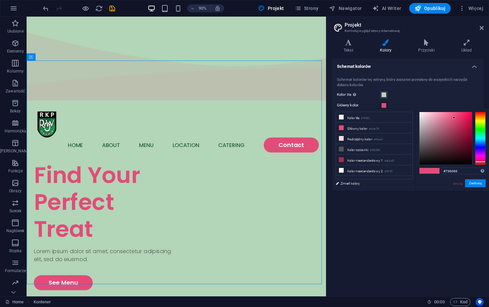
click at [428, 141] on div at bounding box center [446, 138] width 53 height 53
click at [482, 133] on div at bounding box center [480, 138] width 11 height 53
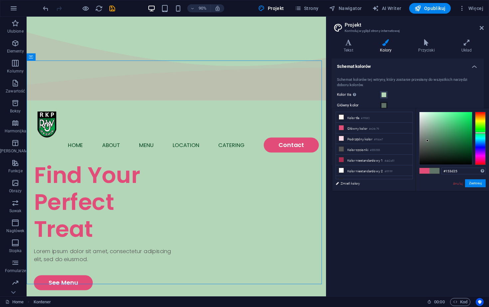
click at [454, 152] on div at bounding box center [446, 138] width 53 height 53
click at [430, 134] on div at bounding box center [446, 138] width 53 height 53
click at [470, 184] on button "Zastosuj" at bounding box center [476, 183] width 21 height 8
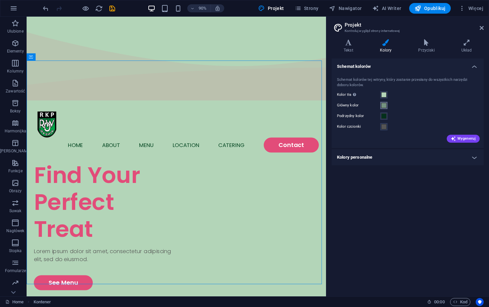
click at [387, 105] on button "Główny kolor" at bounding box center [384, 105] width 7 height 7
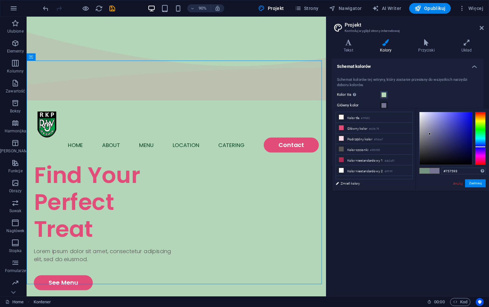
click at [478, 147] on div at bounding box center [480, 138] width 11 height 53
click at [423, 139] on div at bounding box center [446, 138] width 53 height 53
click at [470, 130] on div at bounding box center [446, 138] width 53 height 53
click at [479, 185] on button "Zastosuj" at bounding box center [476, 183] width 21 height 8
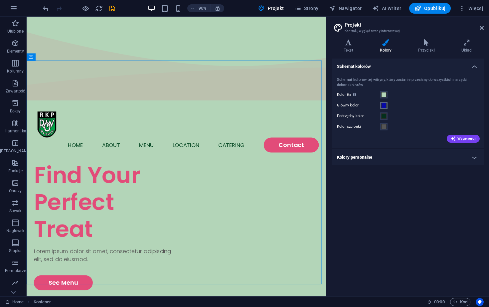
click at [383, 104] on span at bounding box center [384, 105] width 5 height 5
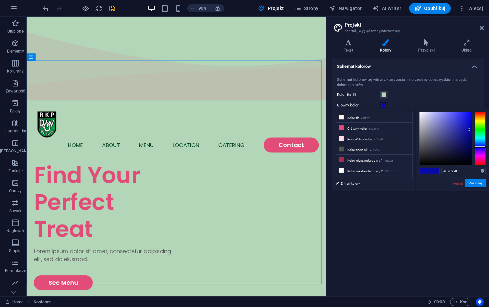
click at [457, 174] on div "#0709a8 Obsługiwane formaty #0852ed rgb(8, 82, 237) rgba(8, 82, 237, 90%) hsv(2…" at bounding box center [464, 171] width 44 height 7
click at [456, 170] on input "#0709a8" at bounding box center [464, 171] width 44 height 7
paste input "44722"
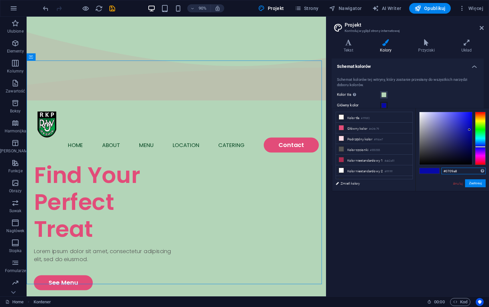
type input "#044722"
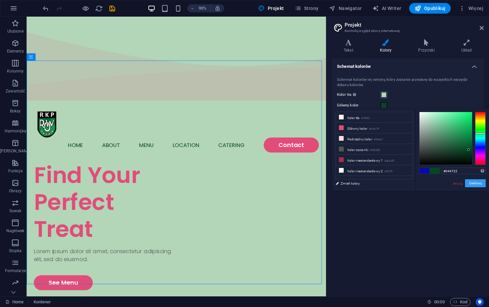
click at [474, 184] on button "Zastosuj" at bounding box center [476, 183] width 21 height 8
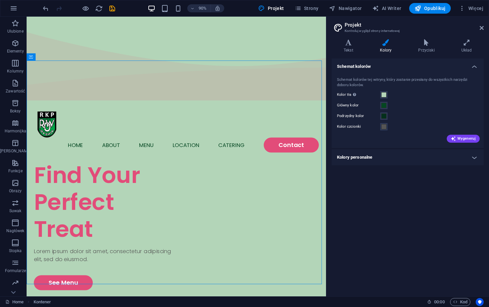
click at [357, 156] on h4 "Kolory personalne" at bounding box center [408, 158] width 152 height 16
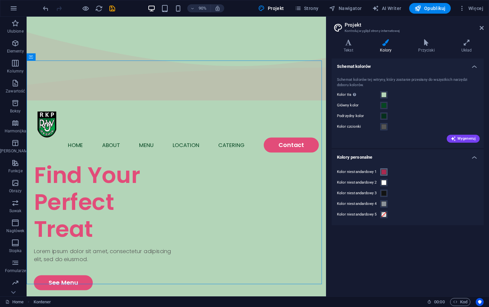
click at [382, 172] on button "Kolor niestandardowy 1" at bounding box center [384, 171] width 7 height 7
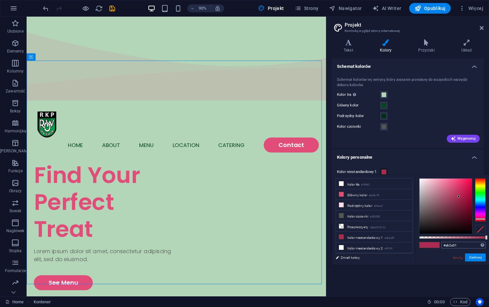
click at [464, 242] on div "#ab2a51 Obsługiwane formaty #0852ed rgb(8, 82, 237) rgba(8, 82, 237, 90%) hsv(2…" at bounding box center [453, 268] width 74 height 187
click at [463, 243] on input "#ab2a51" at bounding box center [464, 245] width 44 height 7
click at [462, 243] on input "#ab2a51" at bounding box center [464, 245] width 44 height 7
click at [462, 244] on input "#ab2a51" at bounding box center [464, 245] width 44 height 7
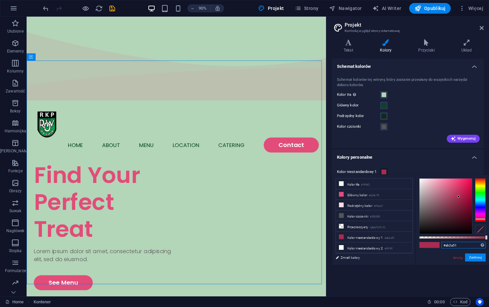
paste input "044722"
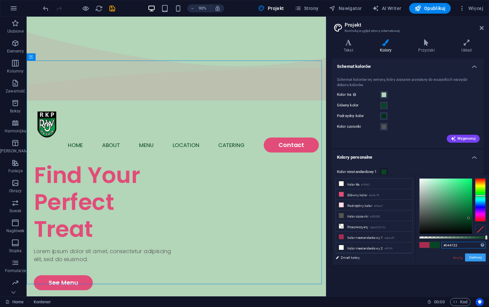
type input "#044722"
click at [479, 258] on button "Zastosuj" at bounding box center [476, 258] width 21 height 8
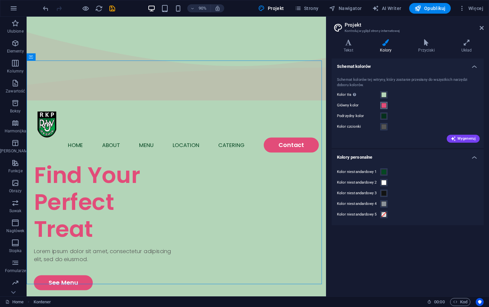
click at [384, 105] on span at bounding box center [384, 105] width 5 height 5
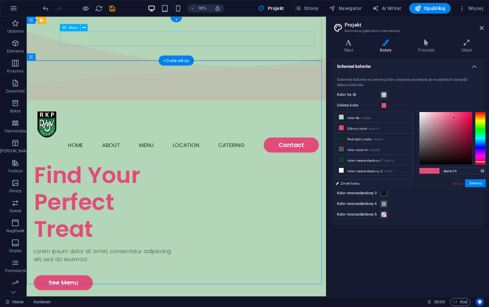
click at [321, 151] on nav "Home About Menu Location Catering Contact" at bounding box center [193, 159] width 317 height 17
click at [83, 29] on icon at bounding box center [84, 27] width 3 height 6
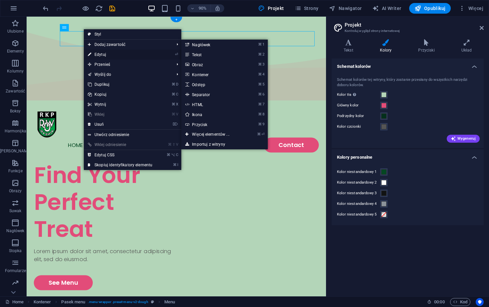
click at [92, 52] on link "⏎ Edytuj" at bounding box center [120, 55] width 73 height 10
select select
select select "1"
select select
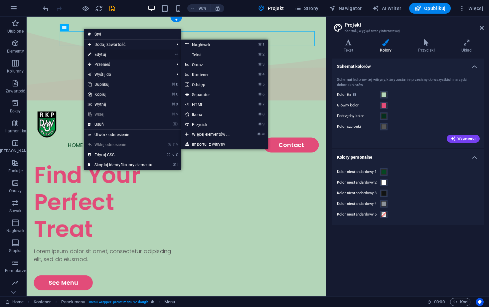
select select
select select "2"
select select
select select "default"
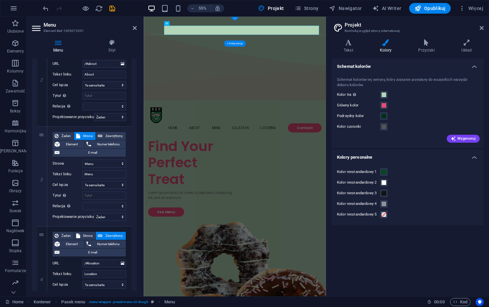
scroll to position [69, 0]
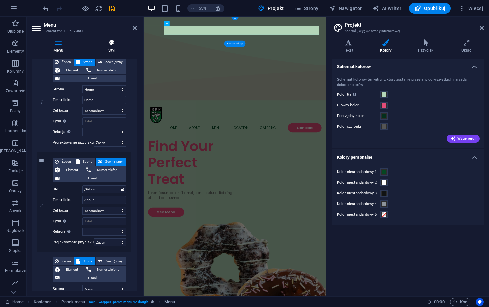
click at [119, 42] on icon at bounding box center [113, 42] width 50 height 7
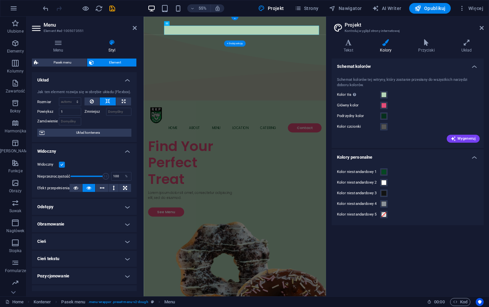
click at [70, 214] on h4 "Odstępy" at bounding box center [84, 207] width 105 height 16
click at [66, 201] on h4 "Odstępy" at bounding box center [84, 205] width 105 height 12
click at [79, 227] on h4 "Obramowanie" at bounding box center [84, 224] width 105 height 16
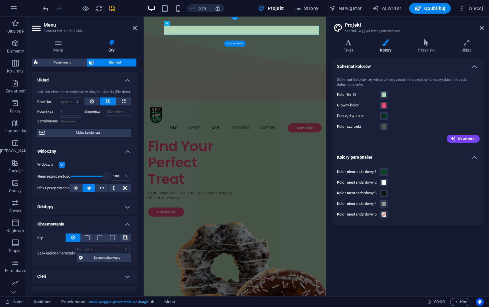
scroll to position [62, 0]
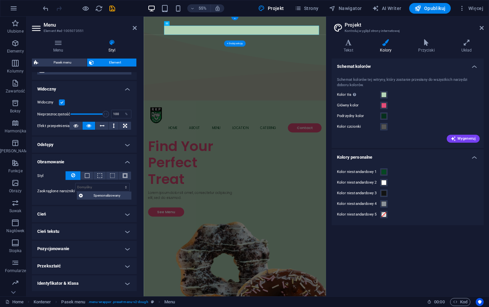
click at [69, 215] on h4 "Cień" at bounding box center [84, 214] width 105 height 16
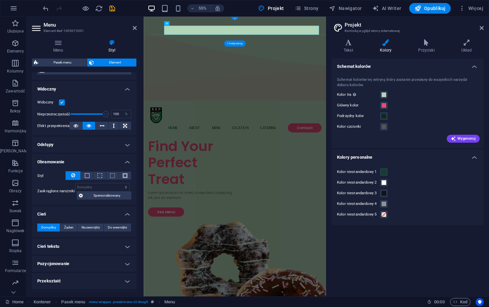
click at [70, 242] on h4 "Cień tekstu" at bounding box center [84, 247] width 105 height 16
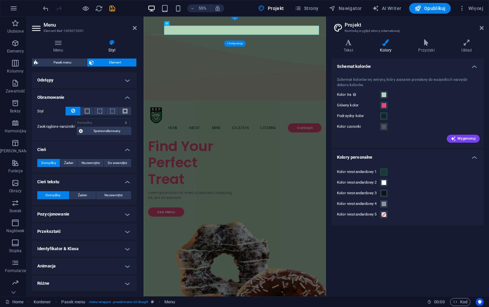
click at [76, 218] on h4 "Pozycjonowanie" at bounding box center [84, 214] width 105 height 16
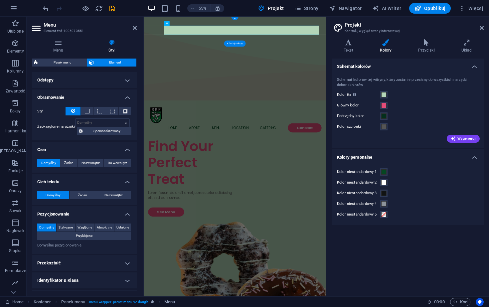
click at [75, 255] on h4 "Przekształć" at bounding box center [84, 263] width 105 height 16
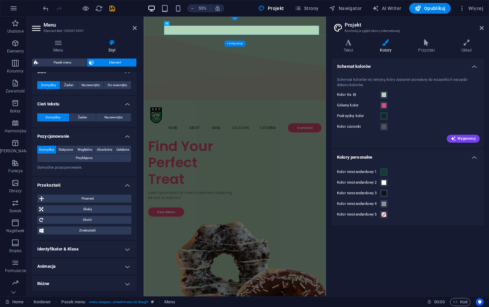
click at [68, 279] on h4 "Różne" at bounding box center [84, 284] width 105 height 16
click at [70, 264] on h4 "Animacja" at bounding box center [84, 267] width 105 height 16
click at [77, 245] on h4 "Identyfikator & Klasa" at bounding box center [84, 249] width 105 height 16
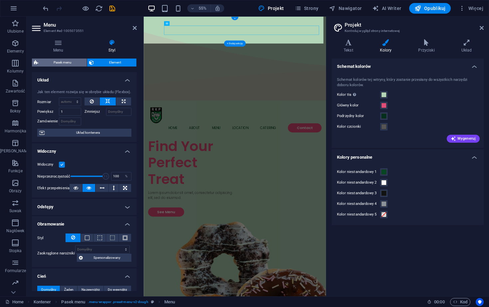
click at [63, 63] on span "Pasek menu" at bounding box center [62, 63] width 45 height 8
select select "rem"
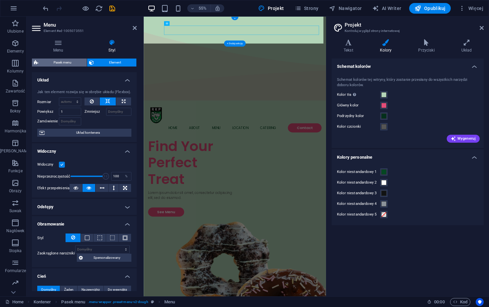
select select "hover_box_bottom"
select select "px"
select select "rem"
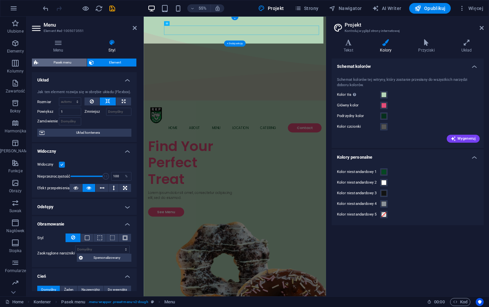
select select
select select "px"
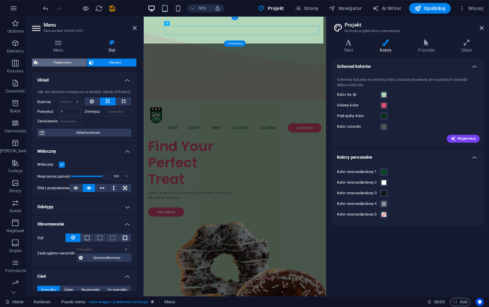
select select "px"
select select "%"
select select "rem"
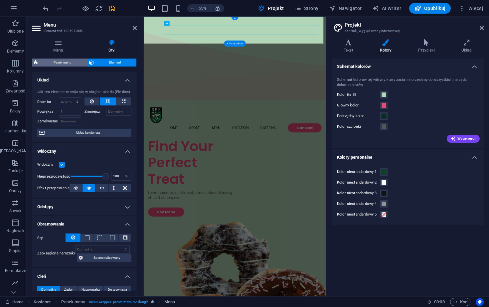
select select "rem"
select select "px"
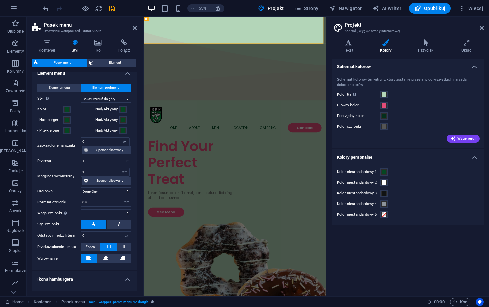
scroll to position [850, 0]
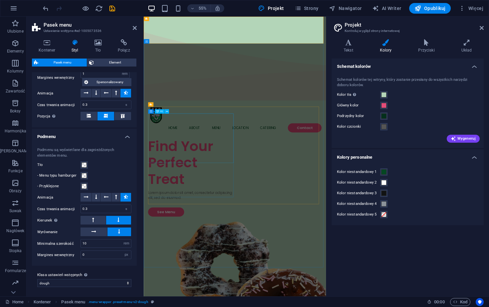
drag, startPoint x: 256, startPoint y: 225, endPoint x: 388, endPoint y: 88, distance: 190.0
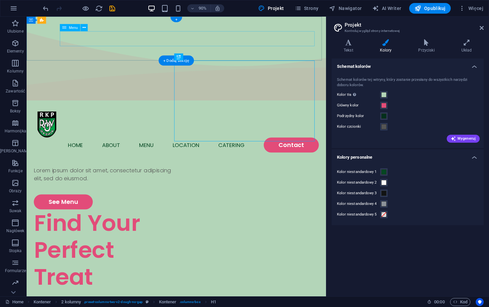
click at [330, 151] on nav "Home About Menu Location Catering Contact" at bounding box center [193, 159] width 317 height 17
click at [304, 151] on nav "Home About Menu Location Catering Contact" at bounding box center [193, 159] width 317 height 17
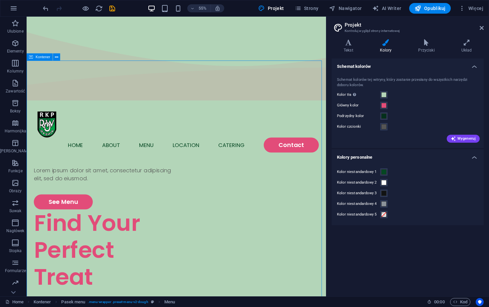
drag, startPoint x: 73, startPoint y: 74, endPoint x: 185, endPoint y: 51, distance: 114.7
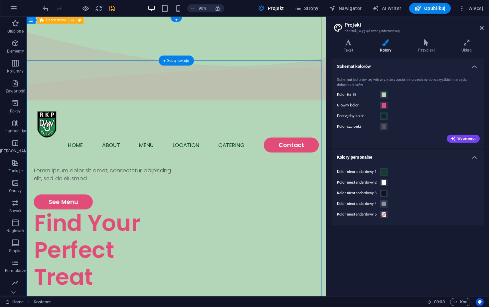
click at [383, 104] on span at bounding box center [384, 105] width 5 height 5
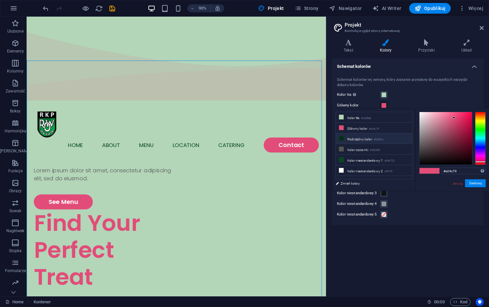
click at [358, 139] on li "Podrzędny kolor #03301c" at bounding box center [374, 139] width 77 height 11
type input "#03301c"
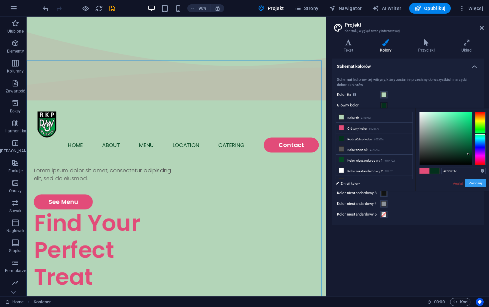
click at [479, 186] on button "Zastosuj" at bounding box center [476, 183] width 21 height 8
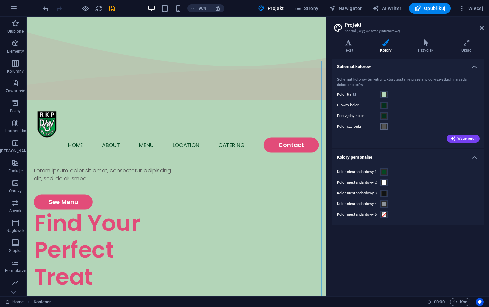
click at [384, 129] on span at bounding box center [384, 126] width 5 height 5
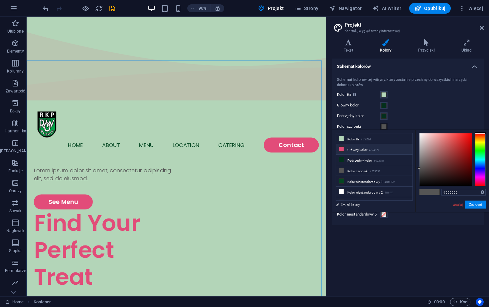
click at [364, 147] on li "Główny kolor #e24c79" at bounding box center [374, 149] width 77 height 11
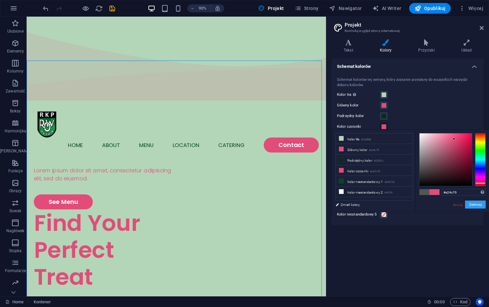
click at [472, 204] on button "Zastosuj" at bounding box center [476, 205] width 21 height 8
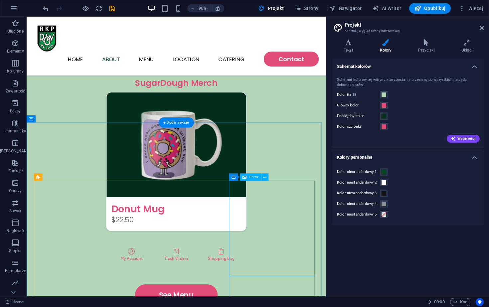
scroll to position [1321, 0]
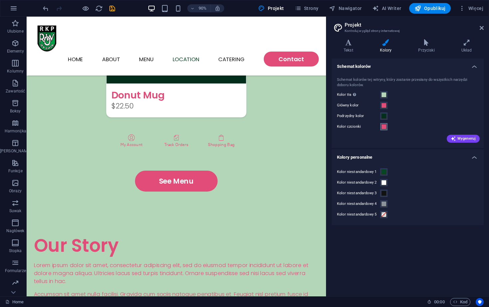
click at [381, 125] on button "Kolor czcionki" at bounding box center [384, 126] width 7 height 7
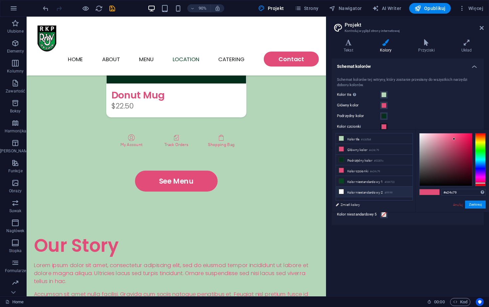
scroll to position [18, 0]
click at [374, 185] on li "Kolor niestandardowy 3 #111313" at bounding box center [374, 184] width 77 height 11
type input "#111313"
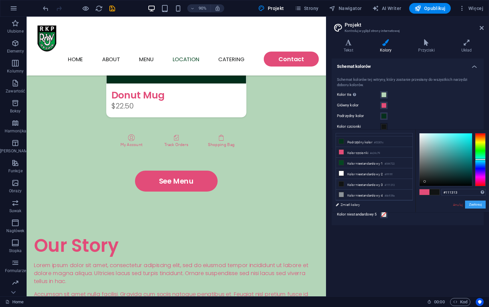
click at [473, 205] on button "Zastosuj" at bounding box center [476, 205] width 21 height 8
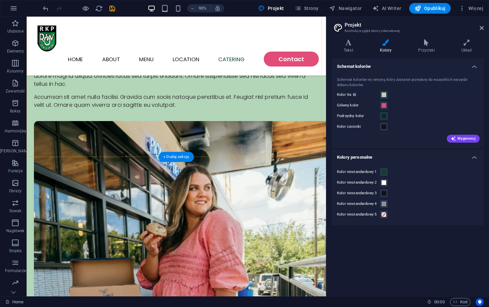
scroll to position [1661, 0]
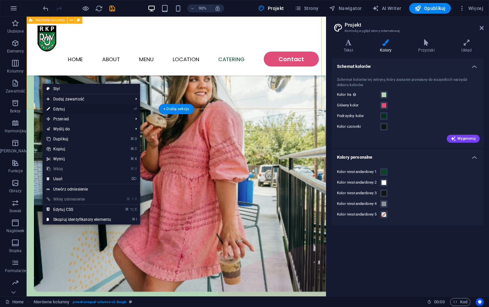
click at [60, 110] on link "⏎ Edytuj" at bounding box center [79, 109] width 73 height 10
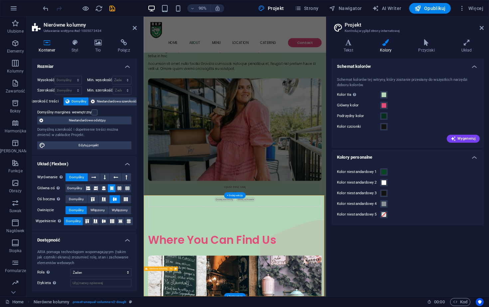
scroll to position [1255, 0]
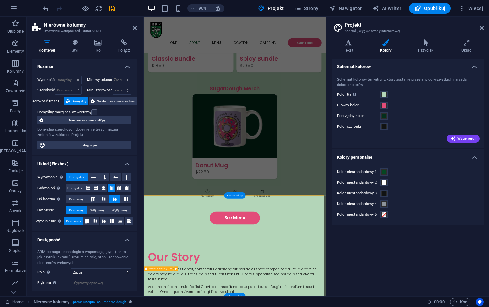
select select "%"
select select "rem"
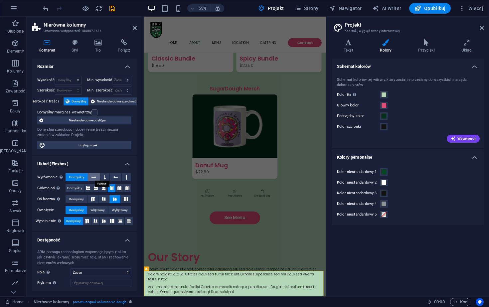
scroll to position [32, 0]
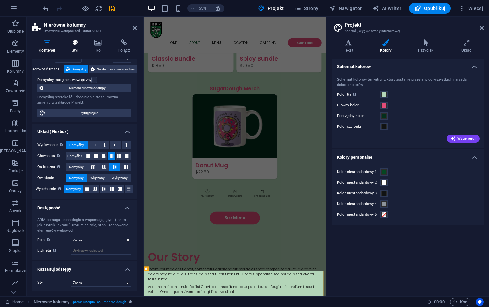
click at [69, 48] on h4 "Styl" at bounding box center [76, 46] width 23 height 14
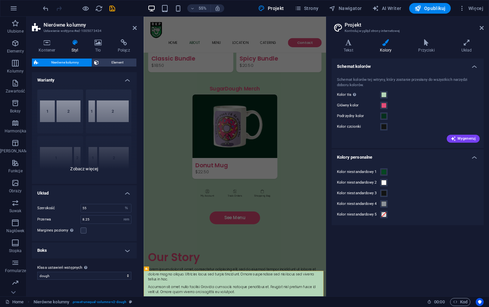
click at [75, 172] on div "40-60 20-80 80-20 30-70 70-30 Domyślny" at bounding box center [84, 134] width 105 height 100
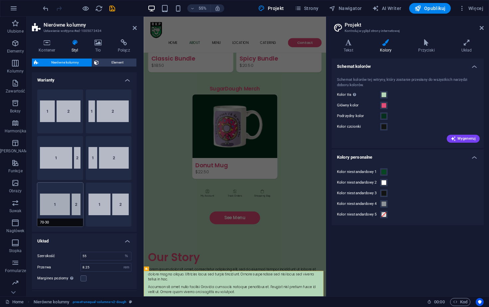
scroll to position [42, 0]
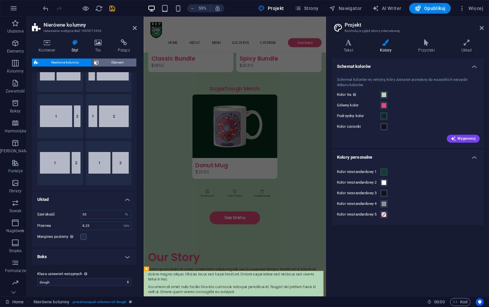
click at [111, 63] on span "Element" at bounding box center [118, 63] width 34 height 8
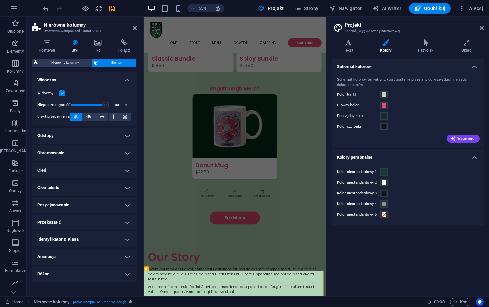
click at [55, 168] on h4 "Cień" at bounding box center [84, 170] width 105 height 16
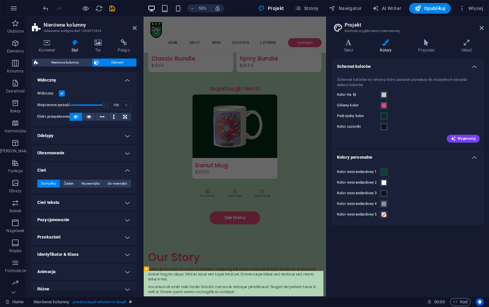
click at [59, 152] on h4 "Obramowanie" at bounding box center [84, 153] width 105 height 16
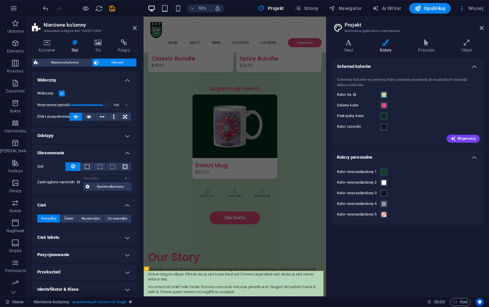
click at [58, 137] on h4 "Odstępy" at bounding box center [84, 136] width 105 height 16
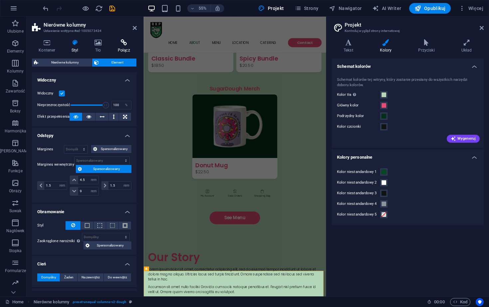
click at [125, 40] on icon at bounding box center [124, 42] width 26 height 7
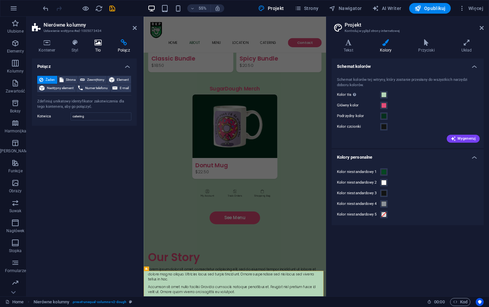
click at [94, 42] on icon at bounding box center [98, 42] width 21 height 7
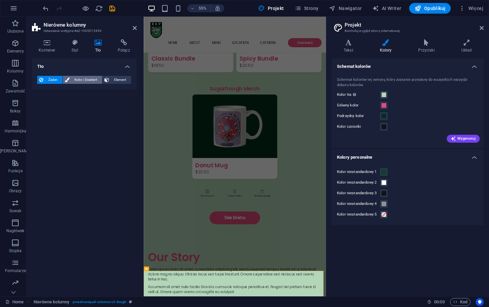
click at [74, 78] on span "Kolor / Gradient" at bounding box center [86, 80] width 29 height 8
click at [134, 31] on link at bounding box center [135, 28] width 4 height 6
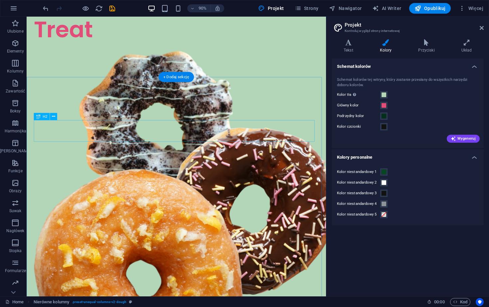
scroll to position [0, 0]
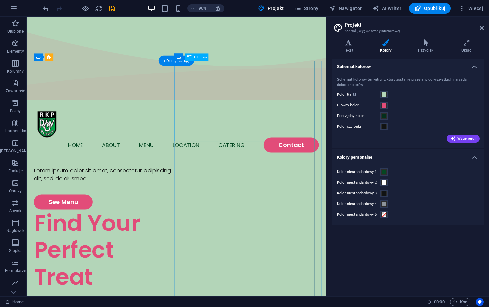
click at [193, 231] on div "Find Your Perfect Treat" at bounding box center [114, 276] width 158 height 90
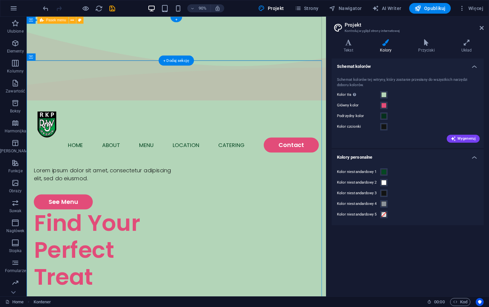
click at [223, 112] on div "Menu Home About Menu Location Catering Contact" at bounding box center [193, 145] width 333 height 66
click at [175, 17] on div "+" at bounding box center [176, 19] width 12 height 5
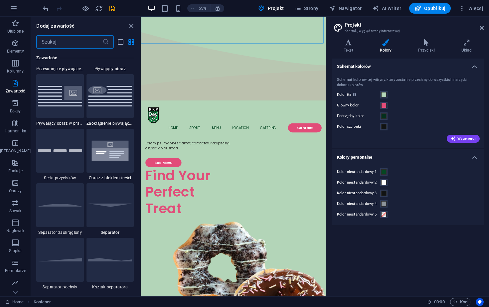
scroll to position [1925, 0]
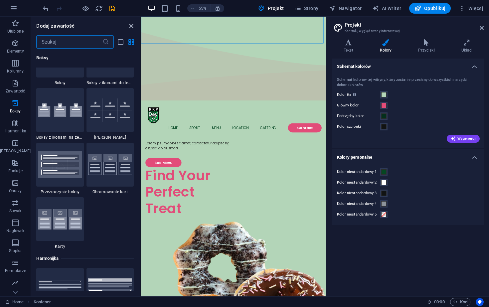
click at [131, 25] on icon "close panel" at bounding box center [132, 26] width 8 height 8
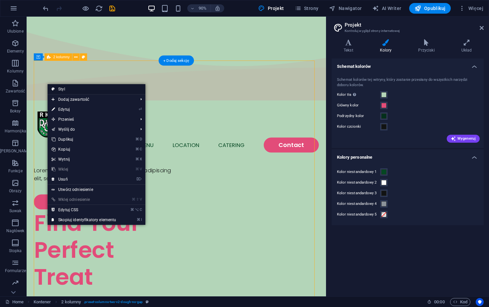
click at [54, 88] on icon at bounding box center [53, 89] width 3 height 10
select select "rem"
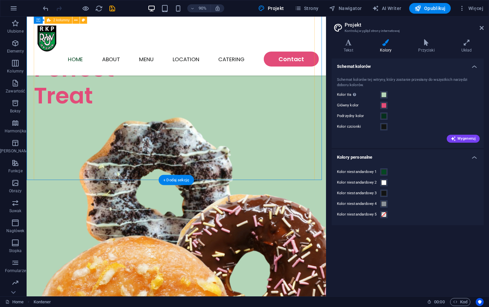
scroll to position [0, 0]
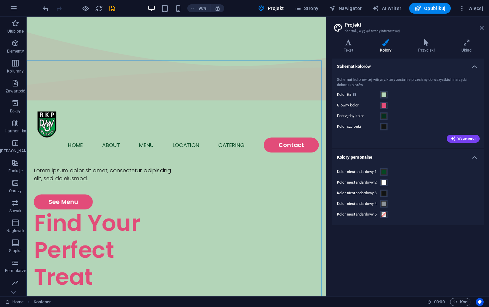
click at [478, 31] on header "Projekt Kontroluj wygląd strony internetowej" at bounding box center [408, 25] width 151 height 17
click at [482, 29] on icon at bounding box center [482, 27] width 4 height 5
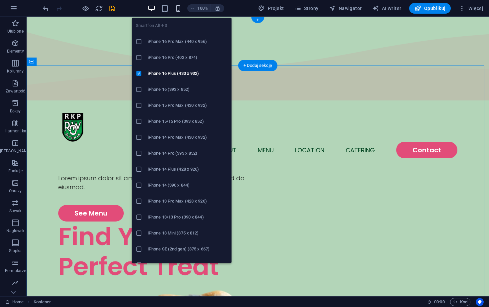
click at [178, 11] on icon "button" at bounding box center [178, 9] width 8 height 8
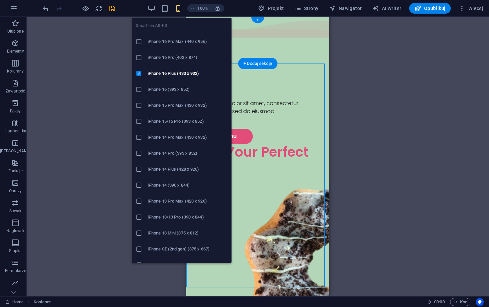
click at [174, 58] on h6 "iPhone 16 Pro (402 x 874)" at bounding box center [188, 58] width 80 height 8
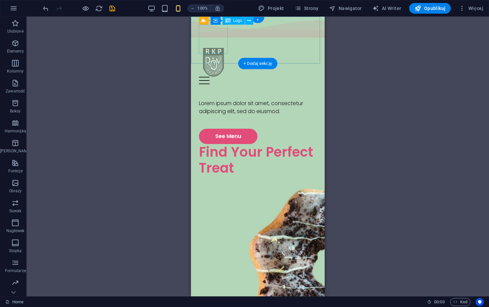
click at [206, 48] on div at bounding box center [258, 62] width 118 height 29
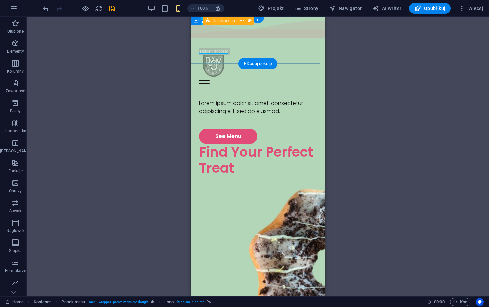
click at [310, 77] on div "Menu" at bounding box center [258, 80] width 118 height 7
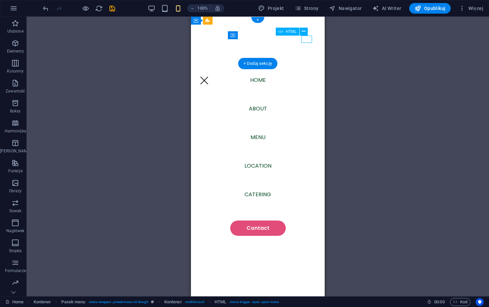
click at [210, 77] on div "Menu" at bounding box center [204, 80] width 11 height 7
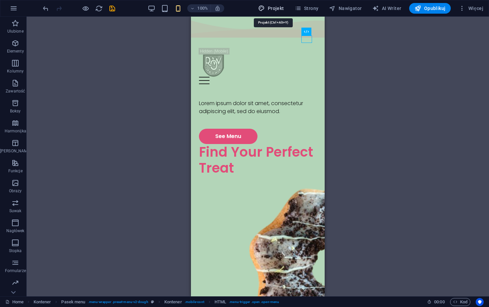
click at [282, 8] on span "Projekt" at bounding box center [271, 8] width 26 height 7
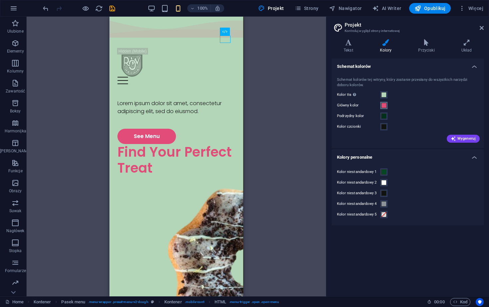
click at [386, 106] on span at bounding box center [384, 105] width 5 height 5
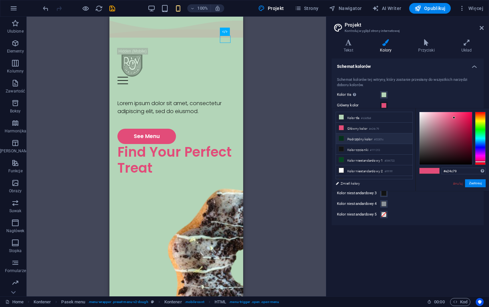
click at [365, 141] on li "Podrzędny kolor #03301c" at bounding box center [374, 139] width 77 height 11
type input "#03301c"
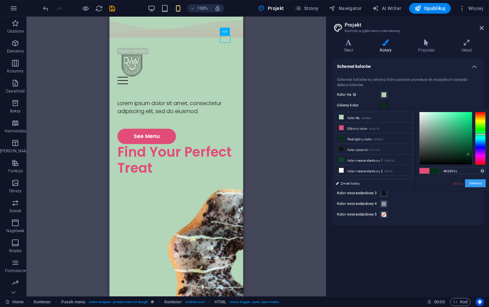
click at [481, 184] on button "Zastosuj" at bounding box center [476, 183] width 21 height 8
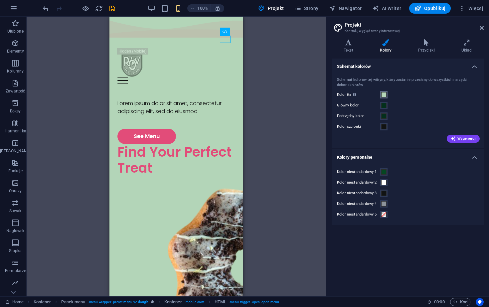
click at [383, 95] on span at bounding box center [384, 94] width 5 height 5
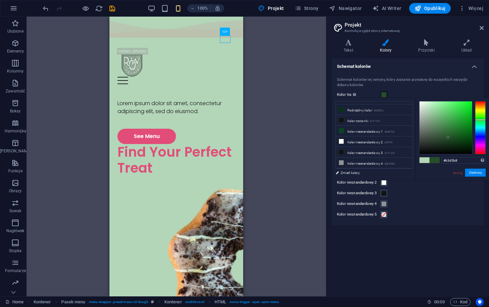
type input "#244f29"
click at [449, 138] on div at bounding box center [446, 128] width 53 height 53
click at [475, 176] on button "Zastosuj" at bounding box center [476, 173] width 21 height 8
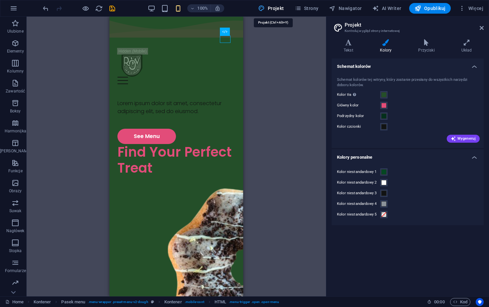
click at [283, 8] on span "Projekt" at bounding box center [271, 8] width 26 height 7
click at [7, 10] on button "button" at bounding box center [14, 8] width 16 height 16
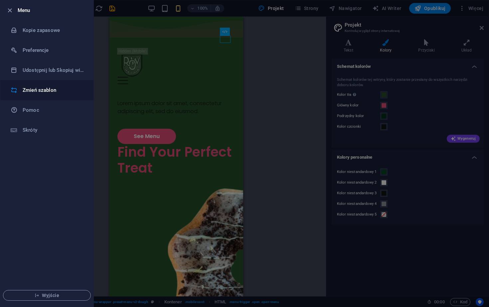
click at [46, 88] on h6 "Zmień szablon" at bounding box center [54, 90] width 62 height 8
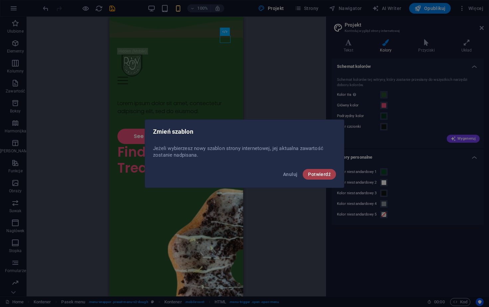
click at [323, 172] on span "Potwierdź" at bounding box center [319, 174] width 23 height 5
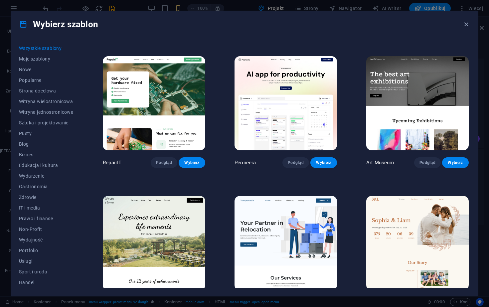
scroll to position [260, 0]
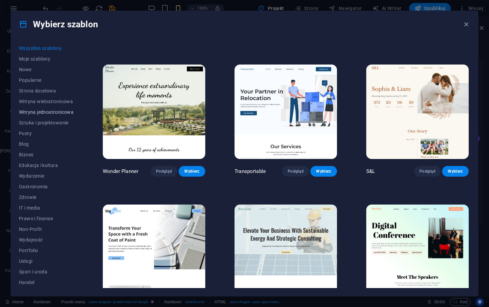
click at [57, 112] on span "Witryna jednostronicowa" at bounding box center [46, 112] width 55 height 5
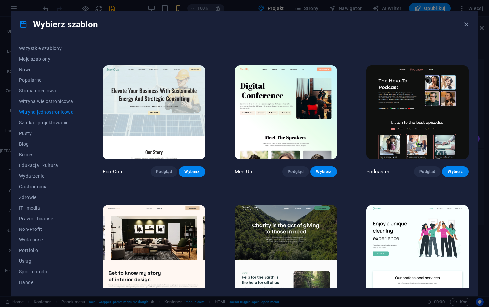
scroll to position [193, 0]
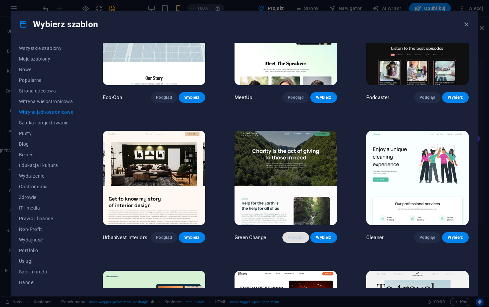
click at [293, 237] on span "Podgląd" at bounding box center [296, 237] width 16 height 5
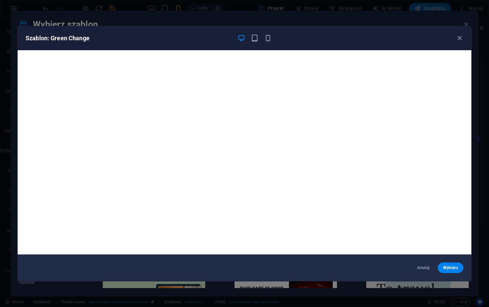
scroll to position [2, 0]
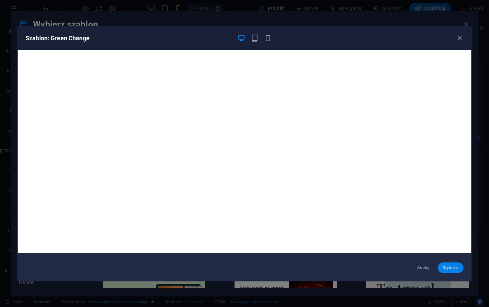
click at [447, 271] on button "Wybierz" at bounding box center [451, 268] width 26 height 11
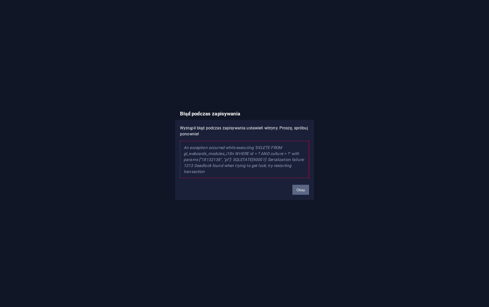
click at [299, 189] on button "Okay" at bounding box center [301, 190] width 17 height 10
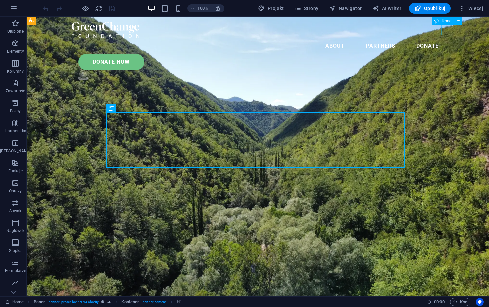
click at [441, 70] on figure ".fa-secondary{opacity:.4}" at bounding box center [261, 76] width 366 height 13
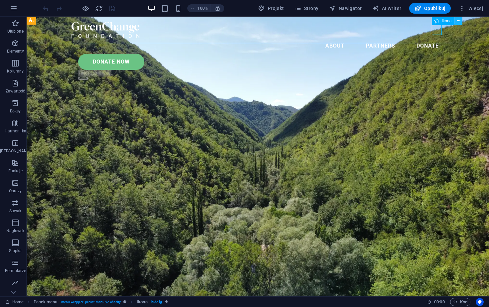
click at [458, 22] on icon at bounding box center [459, 21] width 4 height 7
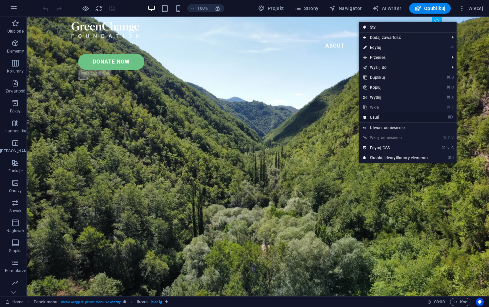
click at [373, 119] on link "⌦ Usuń" at bounding box center [396, 118] width 73 height 10
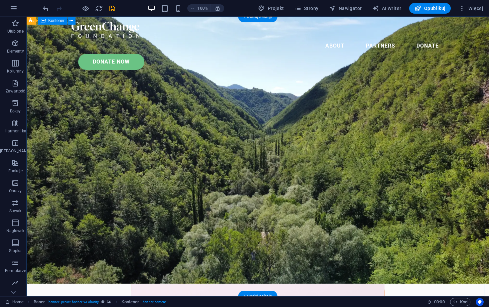
scroll to position [116, 0]
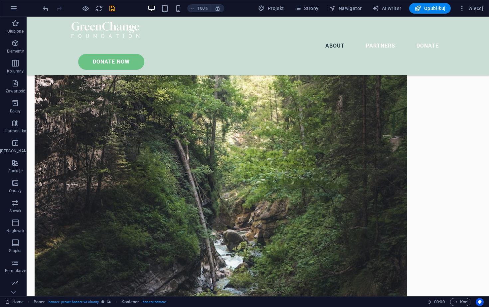
drag, startPoint x: 341, startPoint y: 212, endPoint x: 335, endPoint y: 182, distance: 30.4
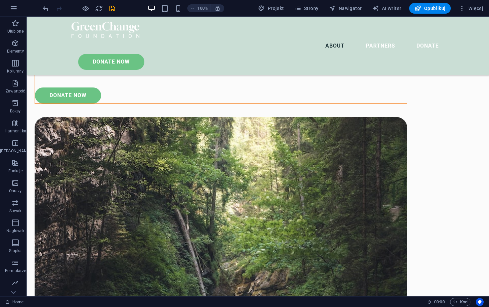
scroll to position [864, 0]
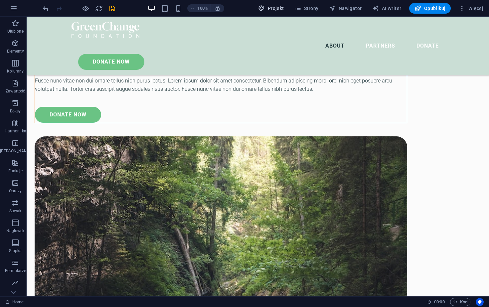
click at [281, 8] on span "Projekt" at bounding box center [271, 8] width 26 height 7
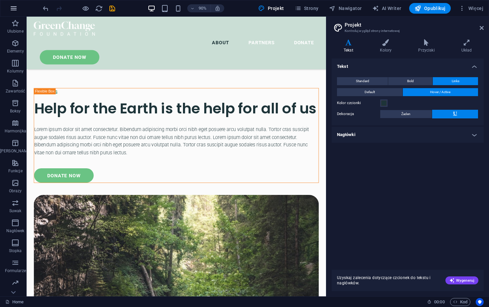
click at [10, 9] on button "button" at bounding box center [14, 8] width 16 height 16
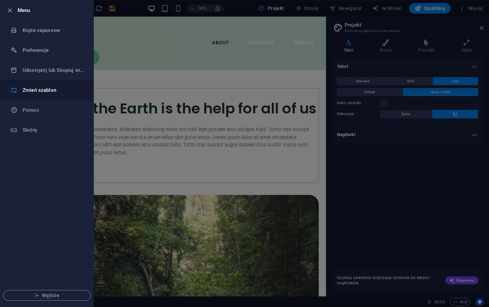
click at [23, 88] on h6 "Zmień szablon" at bounding box center [54, 90] width 62 height 8
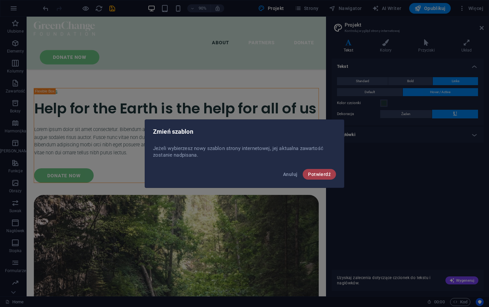
click at [325, 175] on span "Potwierdź" at bounding box center [319, 174] width 23 height 5
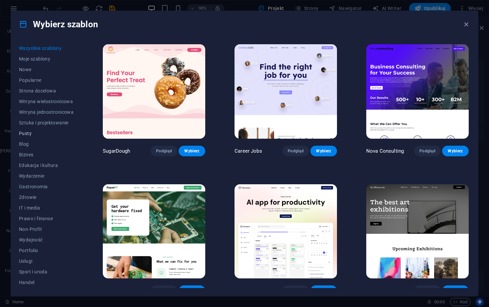
click at [44, 136] on button "Pusty" at bounding box center [46, 133] width 55 height 11
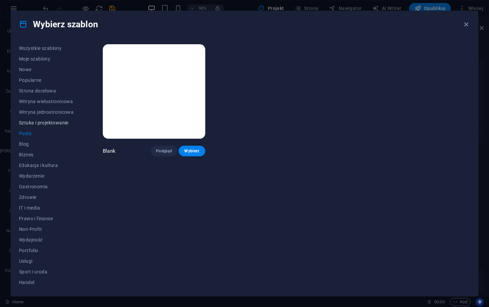
click at [45, 126] on button "Sztuka i projektowanie" at bounding box center [46, 123] width 55 height 11
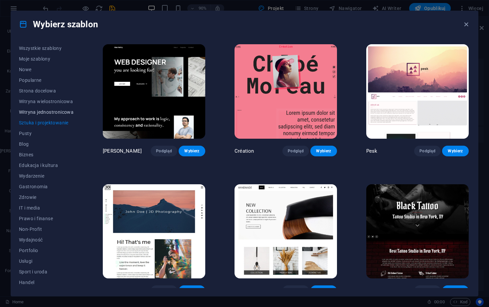
click at [53, 114] on span "Witryna jednostronicowa" at bounding box center [46, 112] width 55 height 5
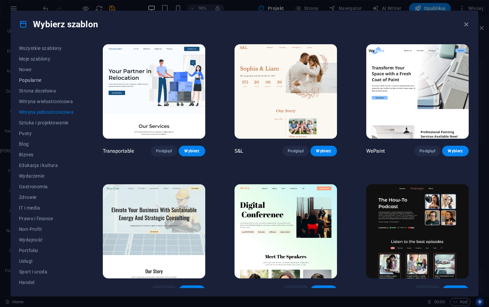
click at [42, 83] on button "Popularne" at bounding box center [46, 80] width 55 height 11
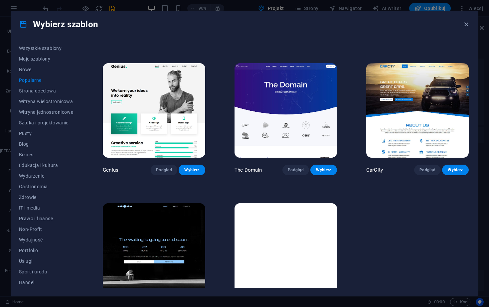
scroll to position [565, 0]
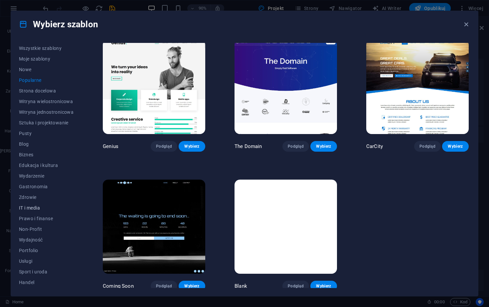
click at [40, 209] on span "IT i media" at bounding box center [46, 207] width 55 height 5
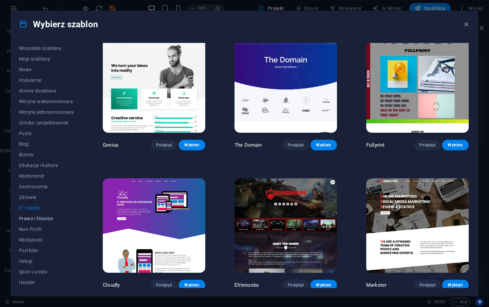
click at [46, 219] on span "Prawo i finanse" at bounding box center [46, 218] width 55 height 5
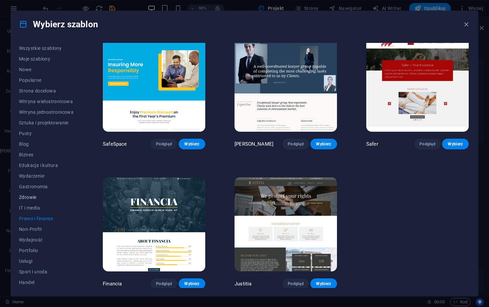
click at [42, 197] on span "Zdrowie" at bounding box center [46, 197] width 55 height 5
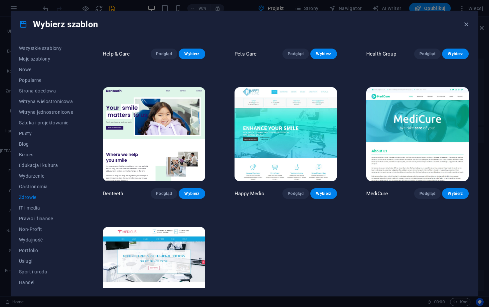
scroll to position [147, 0]
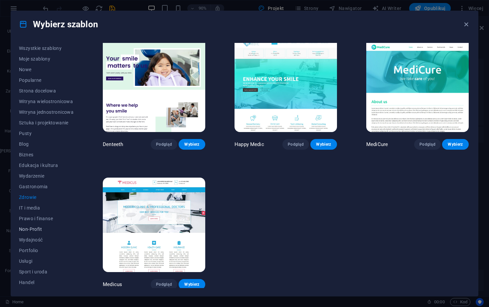
click at [27, 231] on span "Non-Profit" at bounding box center [46, 229] width 55 height 5
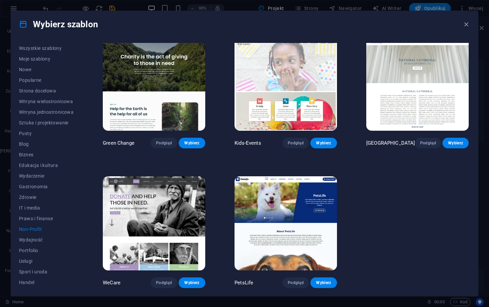
scroll to position [7, 0]
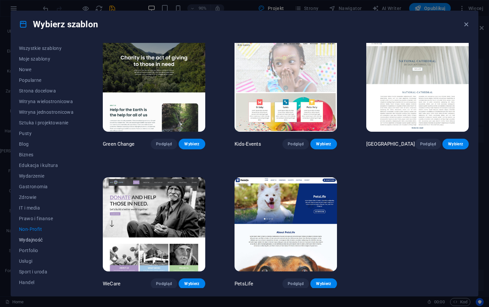
click at [31, 243] on button "Wydajność" at bounding box center [46, 240] width 55 height 11
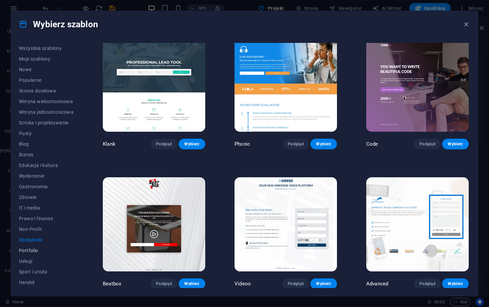
click at [31, 252] on span "Portfolio" at bounding box center [46, 250] width 55 height 5
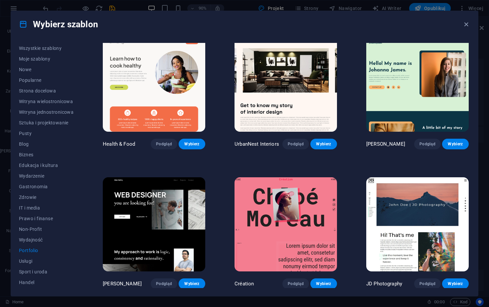
scroll to position [147, 0]
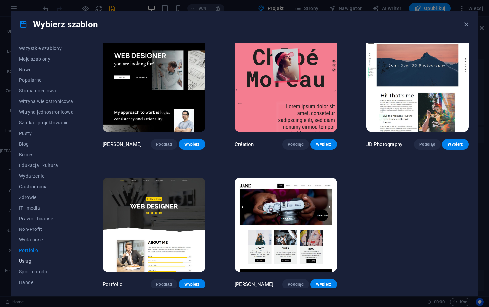
click at [19, 261] on div "Wszystkie szablony Moje szablony Nowe Popularne Strona docelowa Witryna wielost…" at bounding box center [245, 167] width 468 height 259
click at [31, 263] on span "Usługi" at bounding box center [46, 261] width 55 height 5
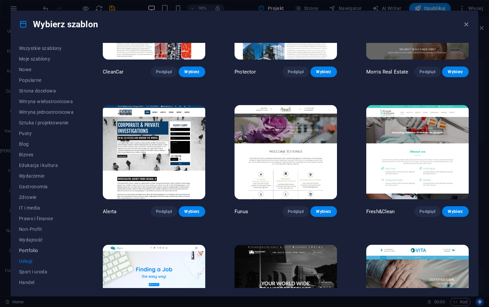
scroll to position [21, 0]
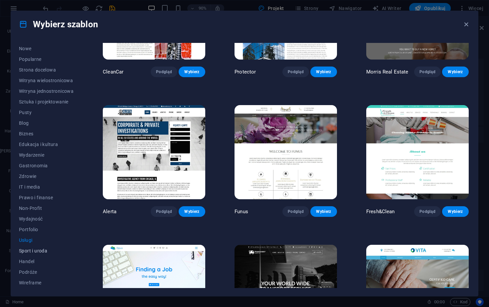
click at [35, 249] on span "Sport i uroda" at bounding box center [46, 250] width 55 height 5
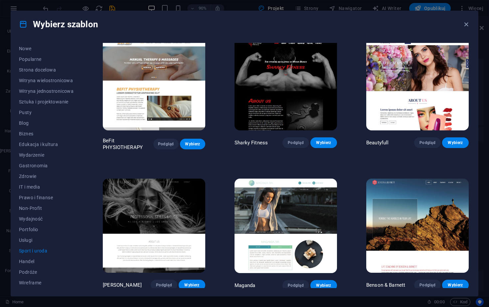
scroll to position [428, 0]
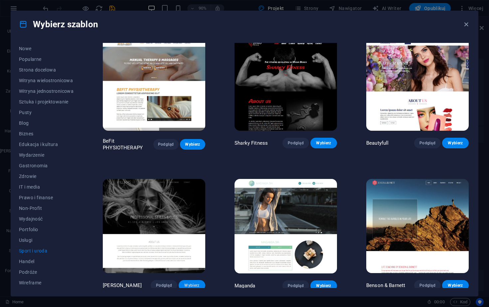
click at [190, 284] on span "Wybierz" at bounding box center [192, 285] width 16 height 5
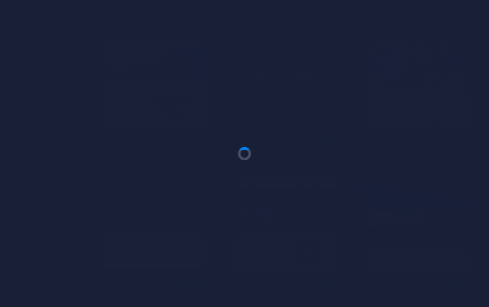
checkbox input "false"
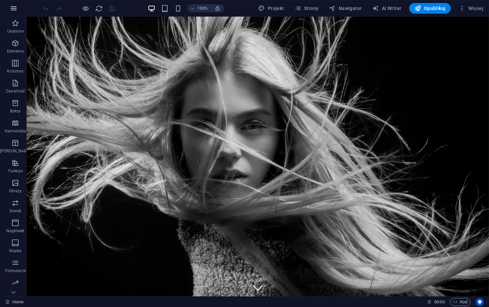
click at [12, 8] on icon "button" at bounding box center [14, 8] width 8 height 8
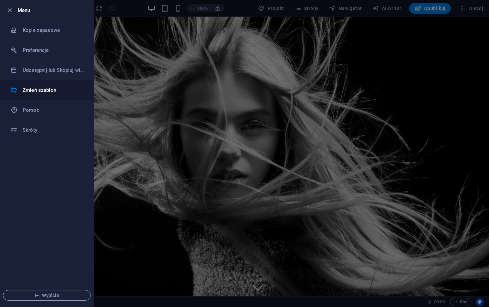
click at [39, 88] on h6 "Zmień szablon" at bounding box center [54, 90] width 62 height 8
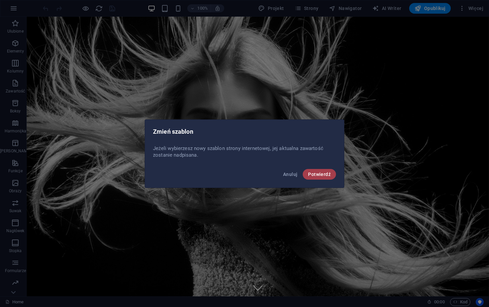
click at [314, 176] on span "Potwierdź" at bounding box center [319, 174] width 23 height 5
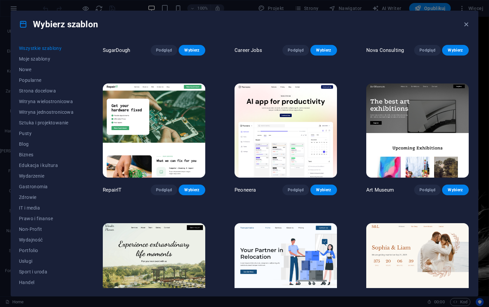
scroll to position [142, 0]
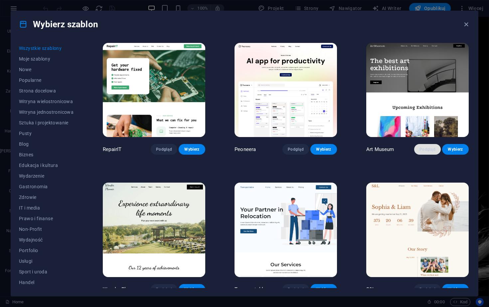
click at [425, 148] on span "Podgląd" at bounding box center [428, 149] width 16 height 5
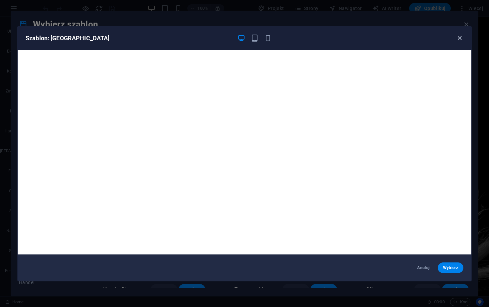
click at [458, 39] on icon "button" at bounding box center [460, 38] width 8 height 8
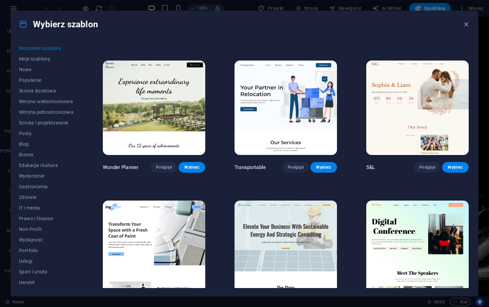
scroll to position [289, 0]
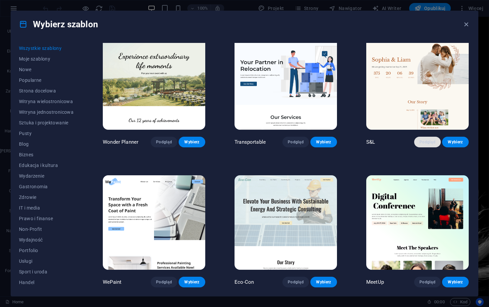
click at [437, 143] on button "Podgląd" at bounding box center [428, 142] width 27 height 11
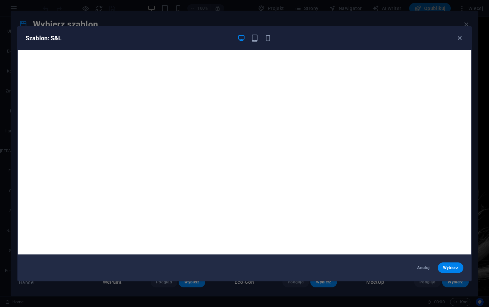
scroll to position [2, 0]
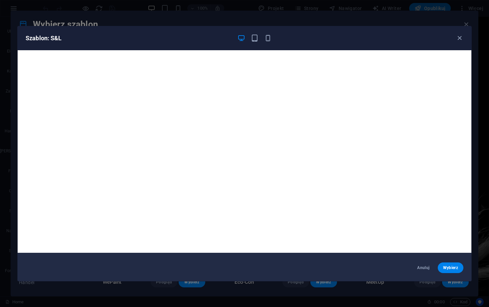
click at [458, 40] on icon "button" at bounding box center [460, 38] width 8 height 8
click at [460, 38] on icon "button" at bounding box center [460, 38] width 8 height 8
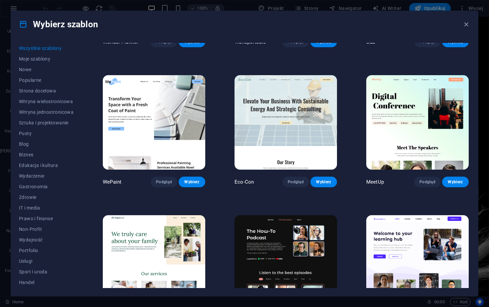
scroll to position [509, 0]
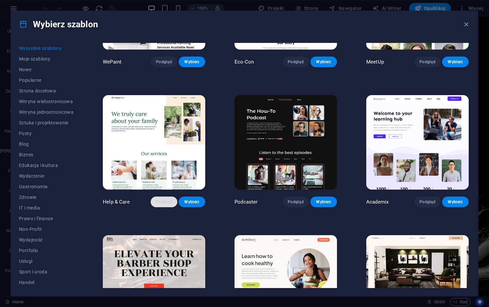
click at [161, 199] on span "Podgląd" at bounding box center [164, 201] width 16 height 5
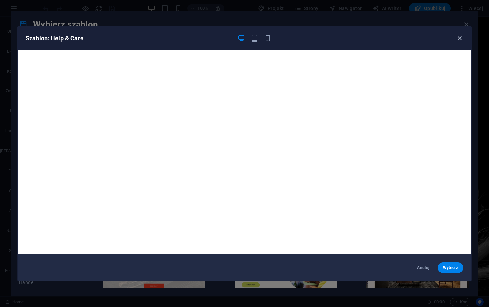
click at [460, 38] on icon "button" at bounding box center [460, 38] width 8 height 8
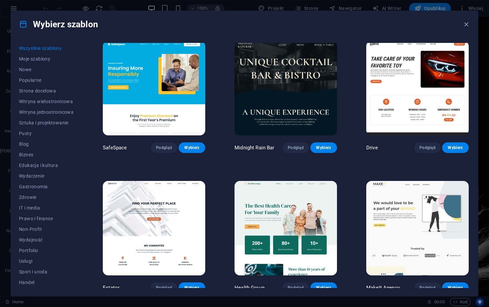
scroll to position [1433, 0]
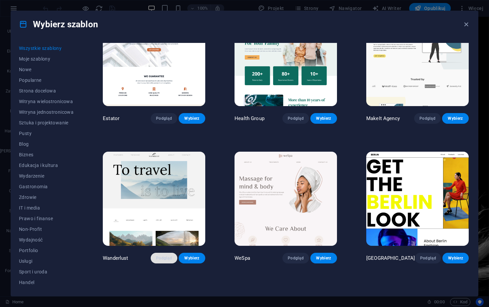
click at [167, 256] on span "Podgląd" at bounding box center [164, 258] width 16 height 5
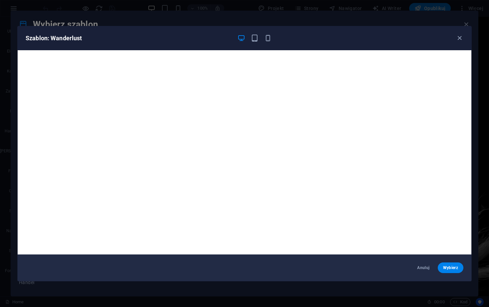
scroll to position [2, 0]
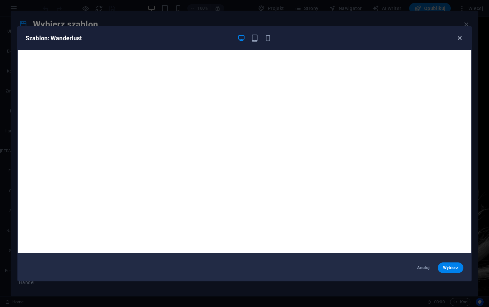
click at [460, 39] on icon "button" at bounding box center [460, 38] width 8 height 8
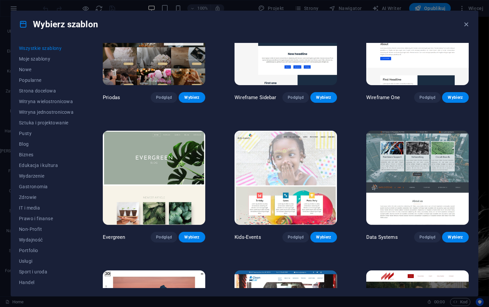
scroll to position [2509, 0]
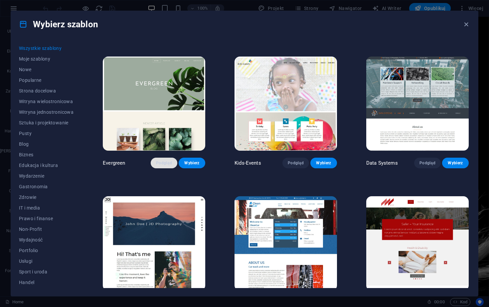
click at [167, 160] on span "Podgląd" at bounding box center [164, 162] width 16 height 5
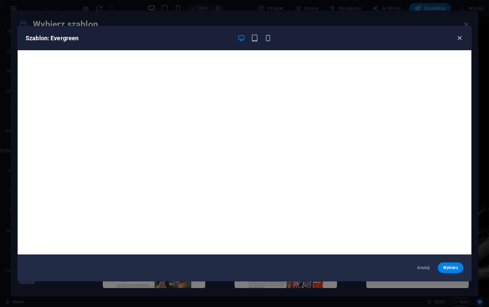
click at [463, 40] on icon "button" at bounding box center [460, 38] width 8 height 8
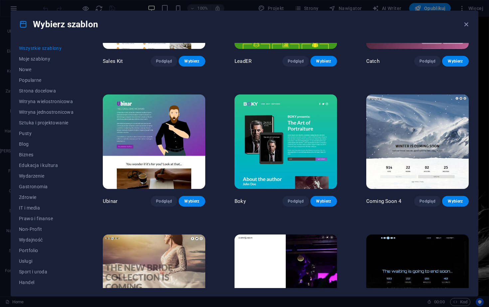
scroll to position [7544, 0]
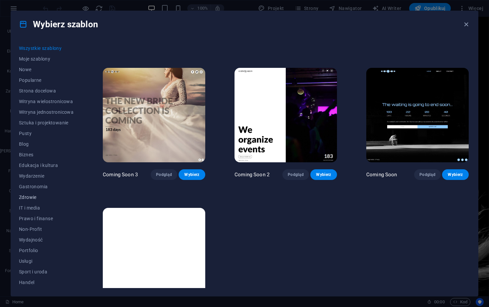
click at [43, 197] on span "Zdrowie" at bounding box center [46, 197] width 55 height 5
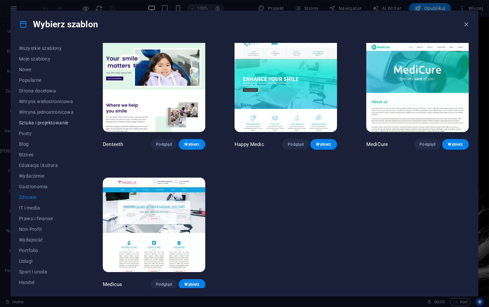
click at [46, 120] on span "Sztuka i projektowanie" at bounding box center [46, 122] width 55 height 5
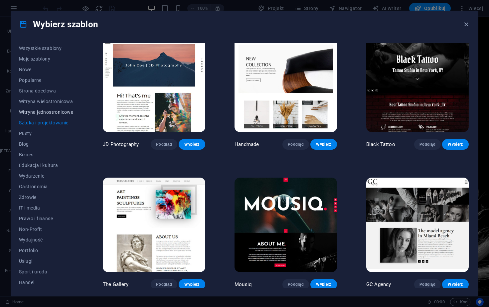
click at [49, 117] on button "Witryna jednostronicowa" at bounding box center [46, 112] width 55 height 11
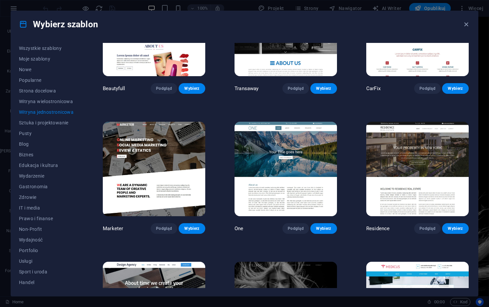
scroll to position [2728, 0]
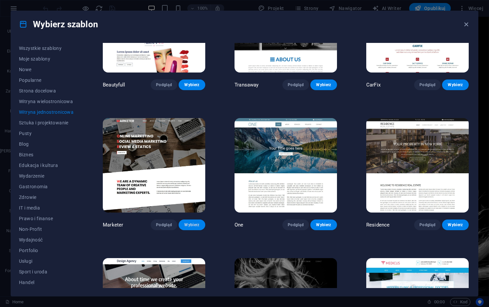
click at [189, 222] on span "Wybierz" at bounding box center [192, 224] width 16 height 5
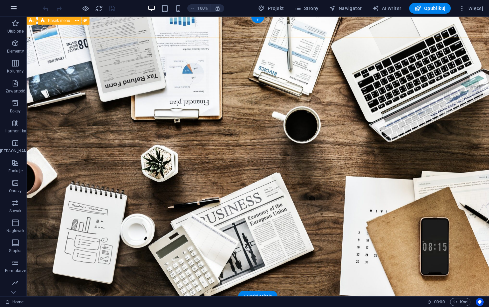
click at [13, 9] on icon "button" at bounding box center [14, 8] width 8 height 8
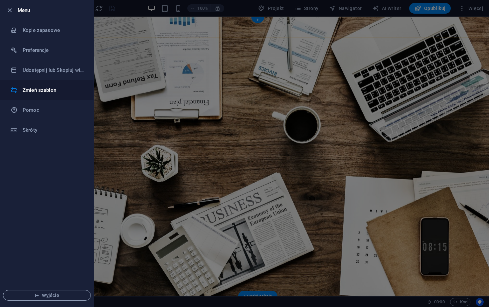
click at [34, 92] on h6 "Zmień szablon" at bounding box center [54, 90] width 62 height 8
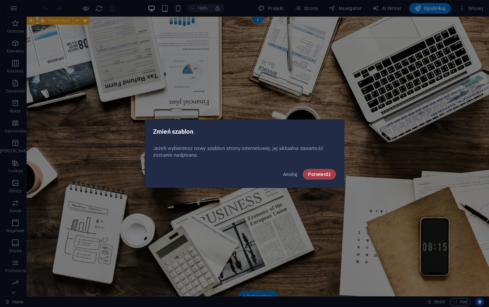
click at [312, 172] on span "Potwierdź" at bounding box center [319, 174] width 23 height 5
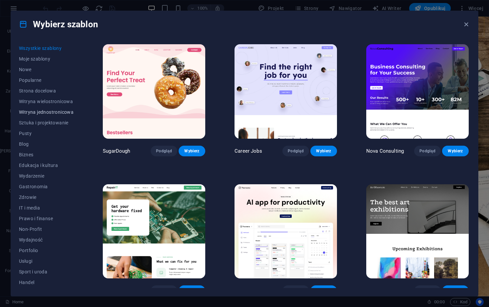
click at [31, 114] on span "Witryna jednostronicowa" at bounding box center [46, 112] width 55 height 5
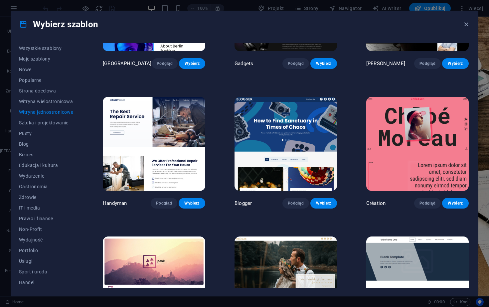
scroll to position [650, 0]
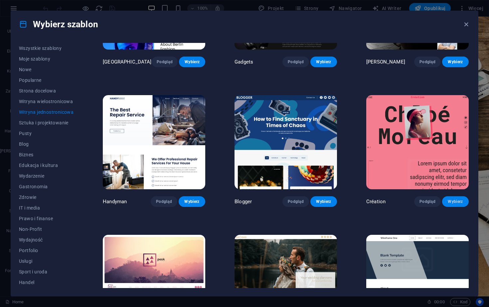
click at [450, 199] on span "Wybierz" at bounding box center [456, 201] width 16 height 5
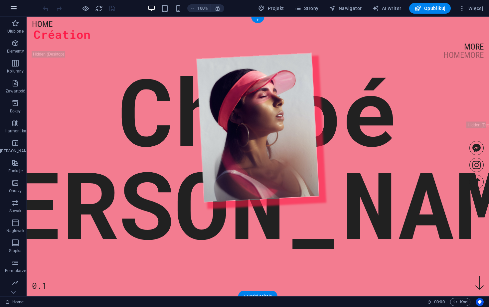
click at [14, 6] on icon "button" at bounding box center [14, 8] width 8 height 8
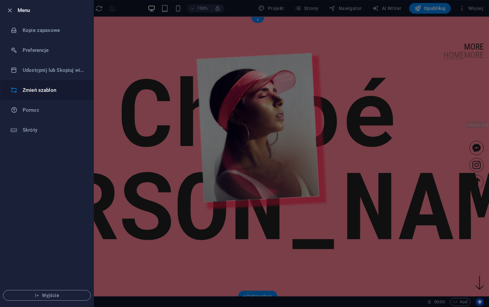
click at [25, 89] on h6 "Zmień szablon" at bounding box center [54, 90] width 62 height 8
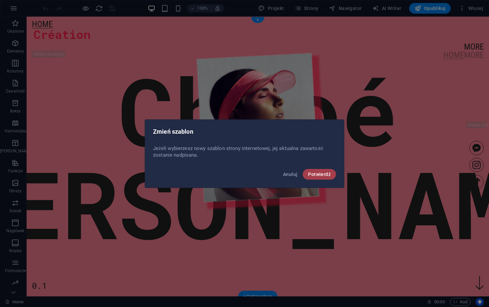
click at [331, 174] on span "Potwierdź" at bounding box center [319, 174] width 23 height 5
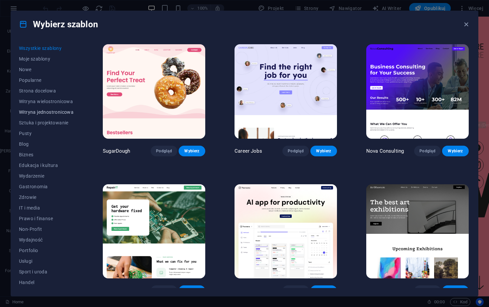
click at [42, 113] on span "Witryna jednostronicowa" at bounding box center [46, 112] width 55 height 5
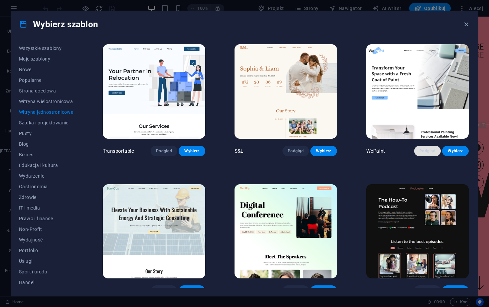
click at [430, 149] on span "Podgląd" at bounding box center [428, 151] width 16 height 5
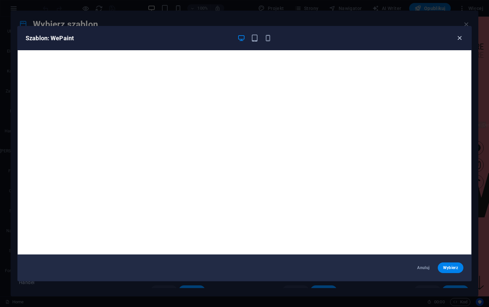
click at [463, 41] on icon "button" at bounding box center [460, 38] width 8 height 8
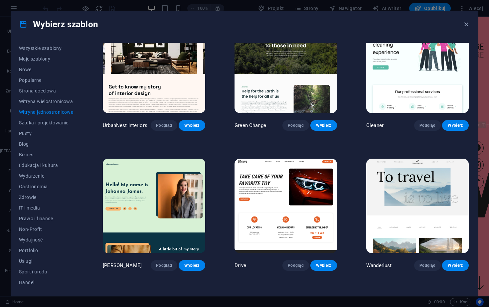
scroll to position [308, 0]
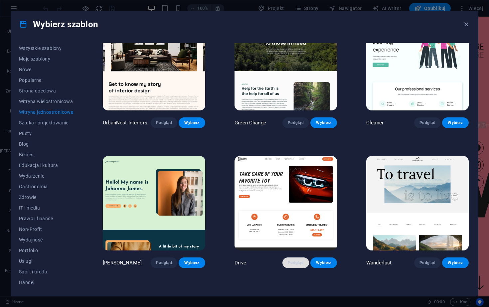
click at [294, 260] on span "Podgląd" at bounding box center [296, 262] width 16 height 5
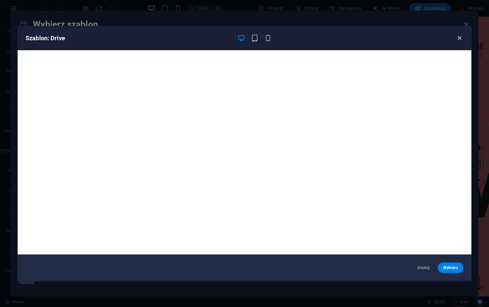
click at [462, 38] on icon "button" at bounding box center [460, 38] width 8 height 8
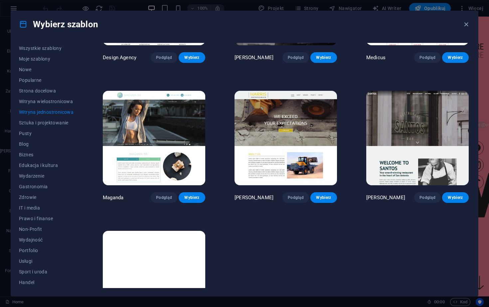
scroll to position [3025, 0]
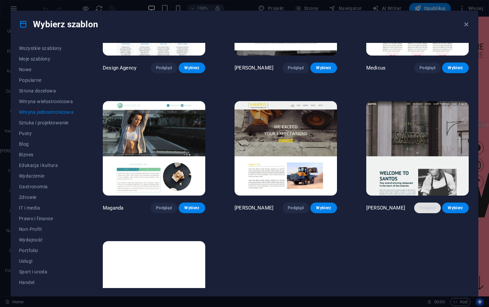
click at [425, 205] on span "Podgląd" at bounding box center [428, 207] width 16 height 5
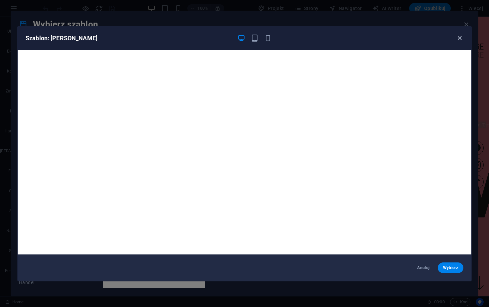
click at [462, 41] on icon "button" at bounding box center [460, 38] width 8 height 8
